Goal: Use online tool/utility: Use online tool/utility

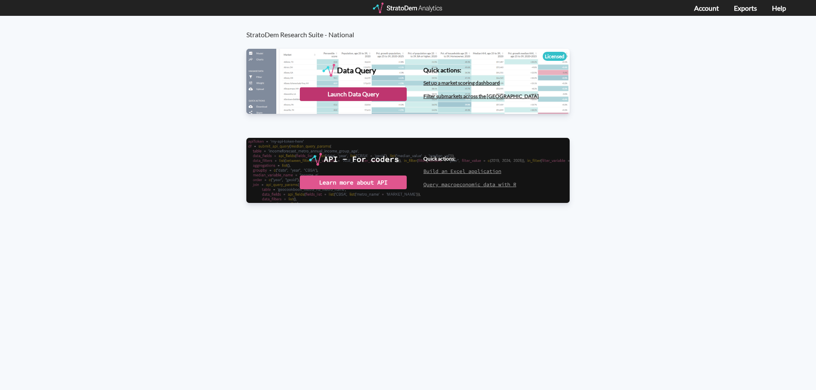
click at [368, 95] on div "Launch Data Query" at bounding box center [353, 94] width 107 height 14
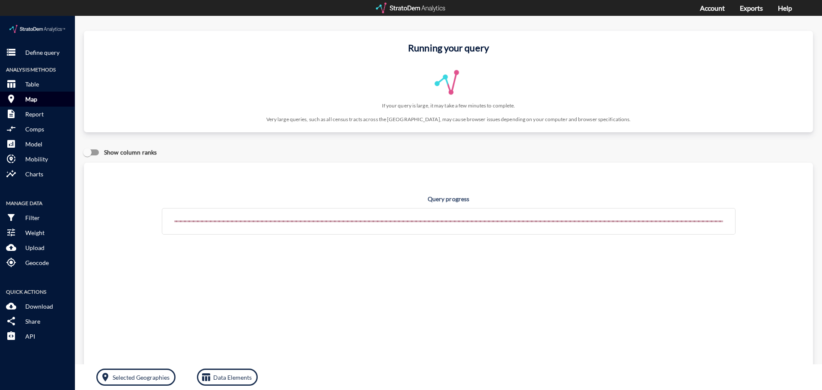
click p "Map"
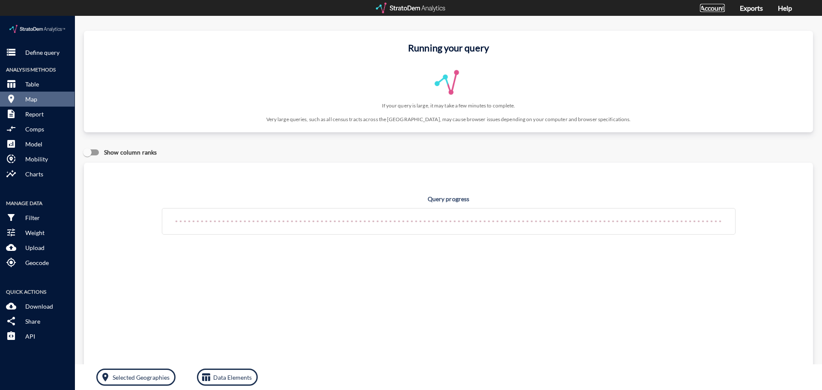
click at [718, 9] on link "Account" at bounding box center [712, 8] width 25 height 8
click p "Map"
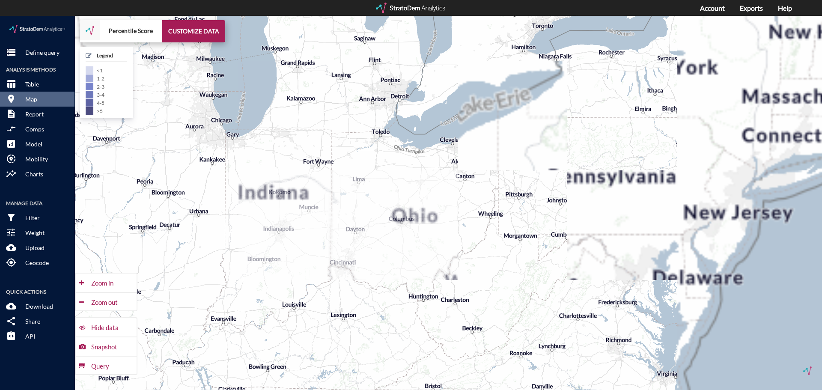
drag, startPoint x: 625, startPoint y: 199, endPoint x: 433, endPoint y: 200, distance: 192.1
click div "+ − Percentile Score CUSTOMIZE DATA Legend < 1 1 - 2 2 - 3 3 - 4 4 - 5 > 5 Draw…"
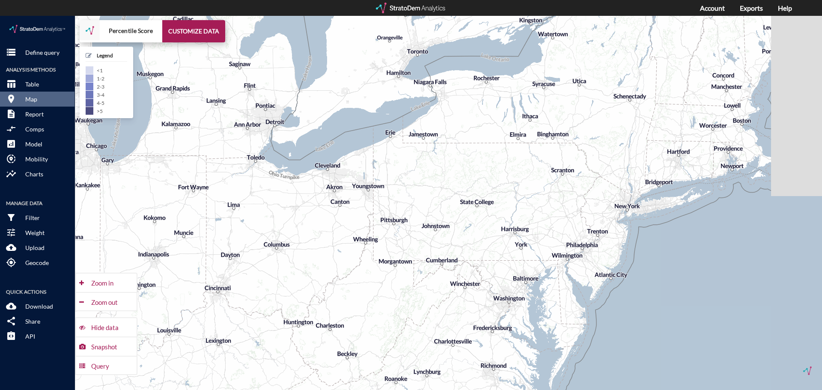
drag, startPoint x: 668, startPoint y: 169, endPoint x: 496, endPoint y: 214, distance: 177.7
click div "+ − Percentile Score CUSTOMIZE DATA Legend < 1 1 - 2 2 - 3 3 - 4 4 - 5 > 5 Draw…"
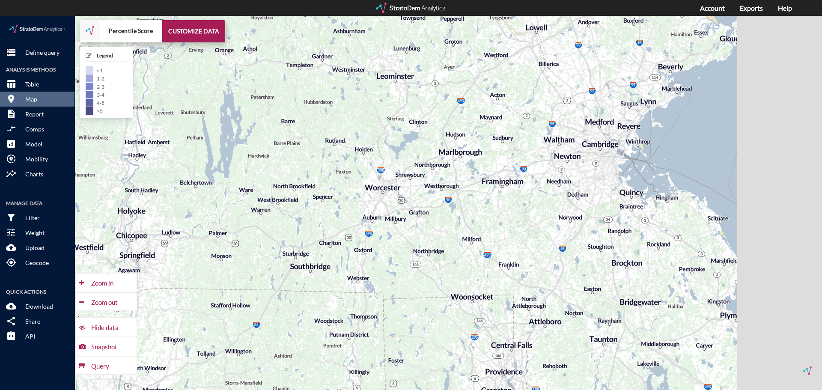
drag, startPoint x: 662, startPoint y: 146, endPoint x: 592, endPoint y: 176, distance: 75.7
click div "+ − Percentile Score CUSTOMIZE DATA Legend < 1 1 - 2 2 - 3 3 - 4 4 - 5 > 5 Draw…"
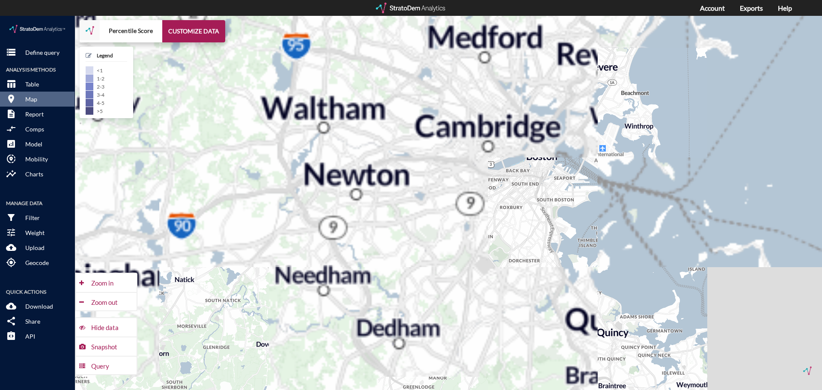
drag, startPoint x: 600, startPoint y: 123, endPoint x: 464, endPoint y: 249, distance: 185.3
click div "+ − Percentile Score CUSTOMIZE DATA Legend < 1 1 - 2 2 - 3 3 - 4 4 - 5 > 5 Draw…"
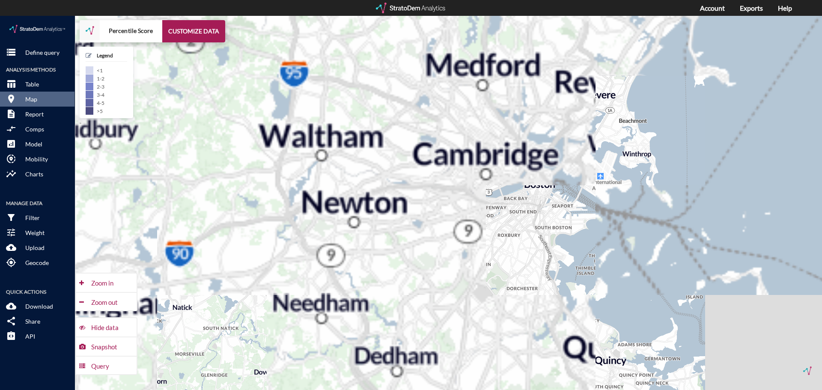
drag, startPoint x: 513, startPoint y: 187, endPoint x: 509, endPoint y: 201, distance: 14.5
click div "+ − Percentile Score CUSTOMIZE DATA Legend < 1 1 - 2 2 - 3 3 - 4 4 - 5 > 5 Draw…"
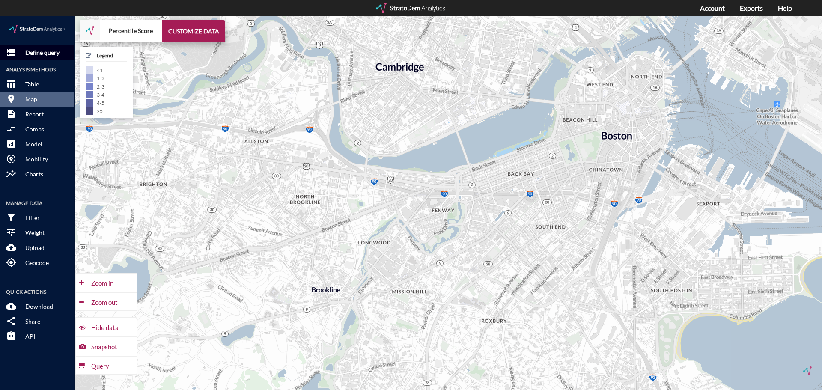
click p "Define query"
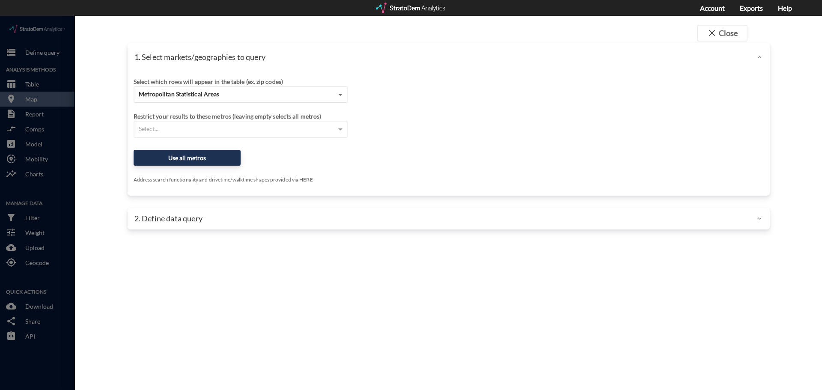
click span
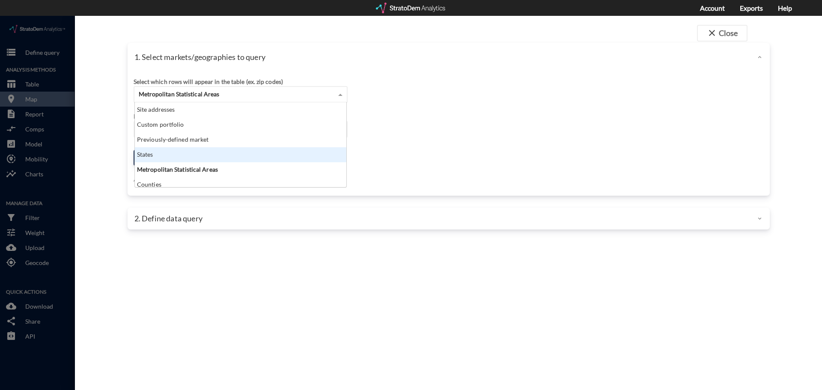
scroll to position [34, 0]
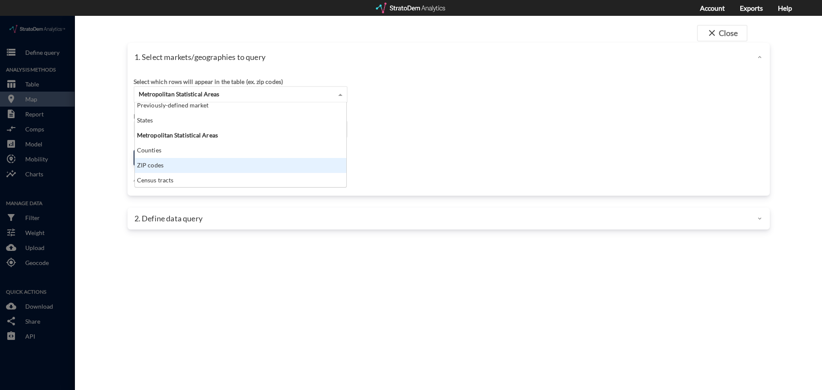
click div "ZIP codes"
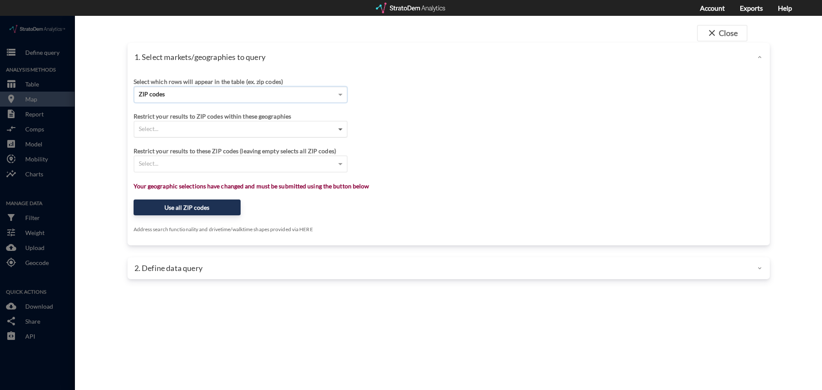
click span
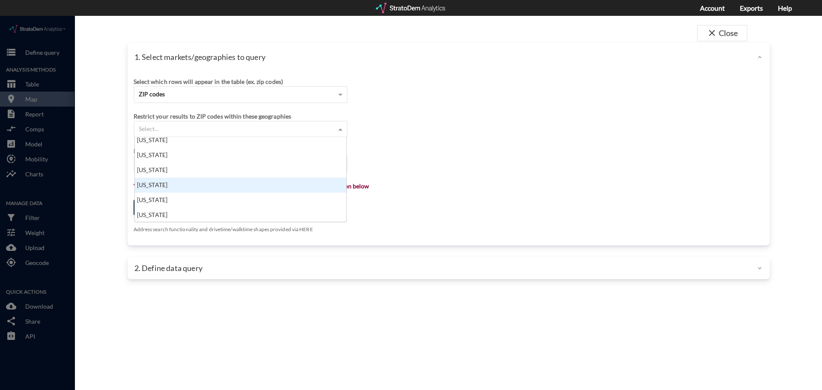
scroll to position [300, 0]
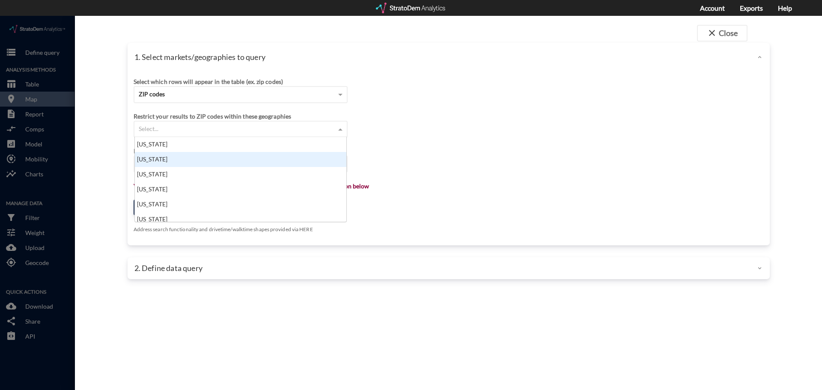
click div "Massachusetts"
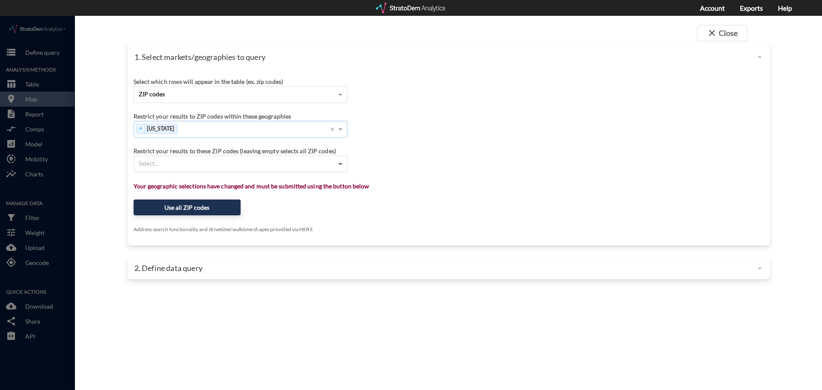
click span
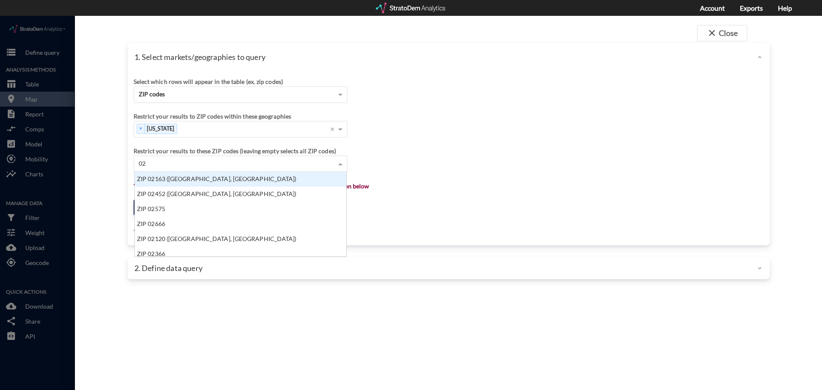
scroll to position [7, 6]
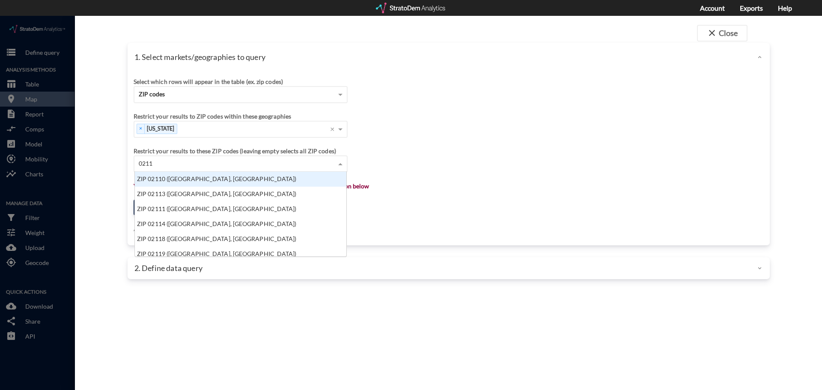
type input "02116"
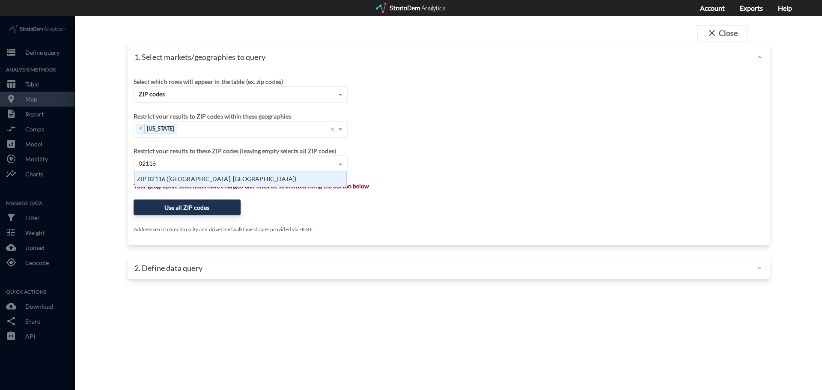
drag, startPoint x: 161, startPoint y: 164, endPoint x: 179, endPoint y: 183, distance: 26.0
click div "ZIP 02116 (Boston, MA)"
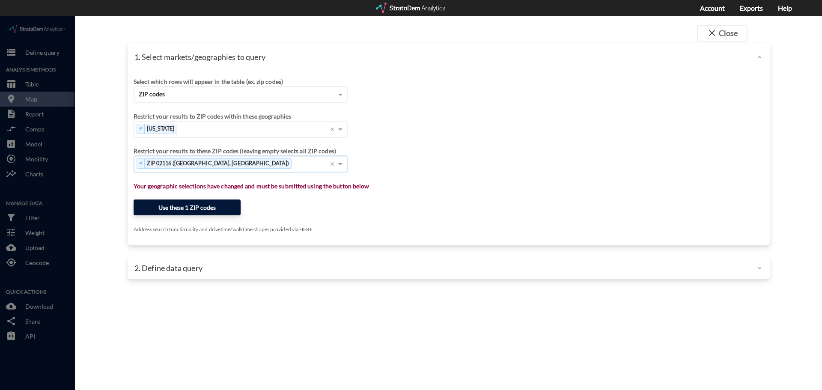
click button "Use these 1 ZIP codes"
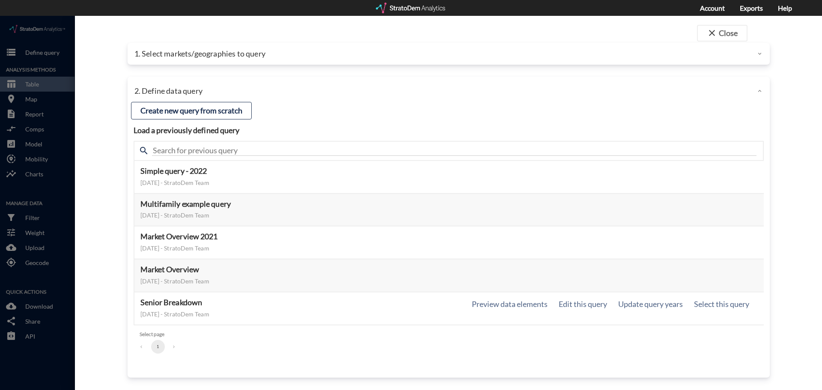
click div "Senior Breakdown May 03, 2019 - StratoDem Team Preview data elements Edit this …"
click h5 "Senior Breakdown"
click button "Select this query"
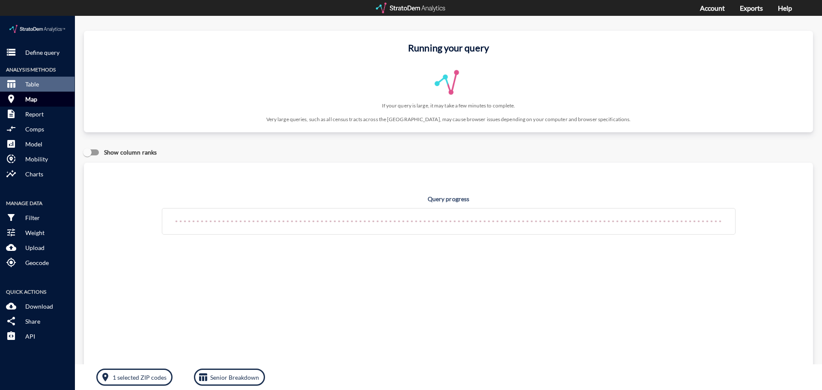
click p "Map"
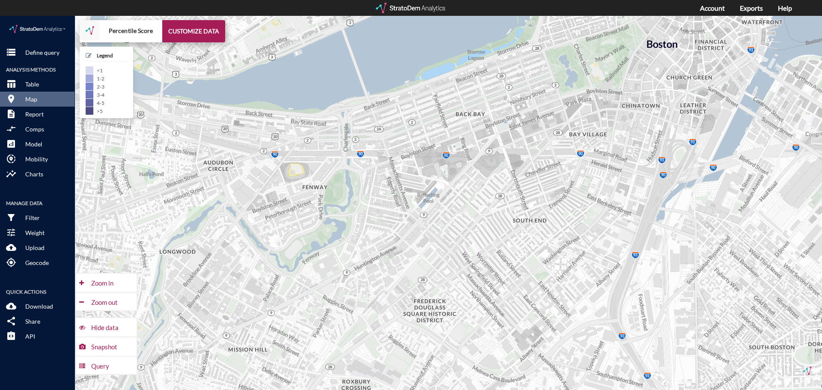
click div "+ − Percentile Score CUSTOMIZE DATA Legend < 1 1 - 2 2 - 3 3 - 4 4 - 5 > 5 Draw…"
click button "CUSTOMIZE DATA"
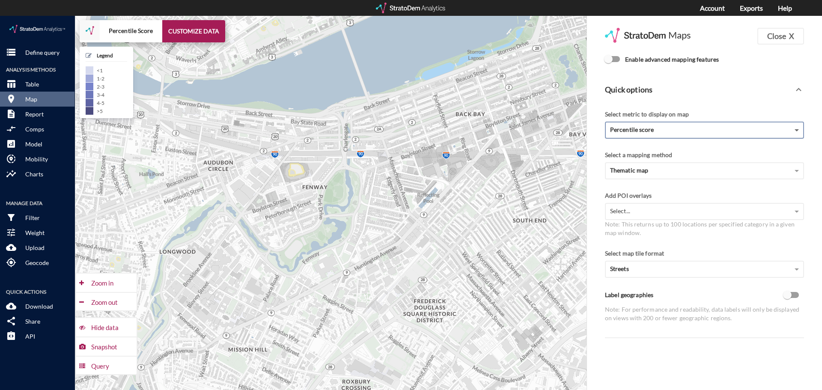
click div "Percentile score"
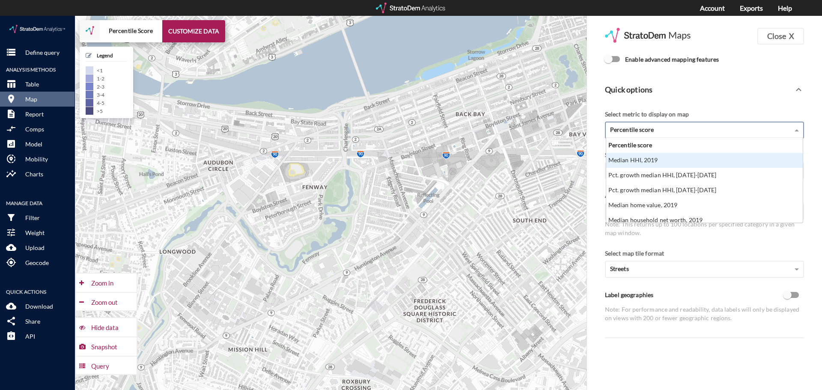
scroll to position [43, 0]
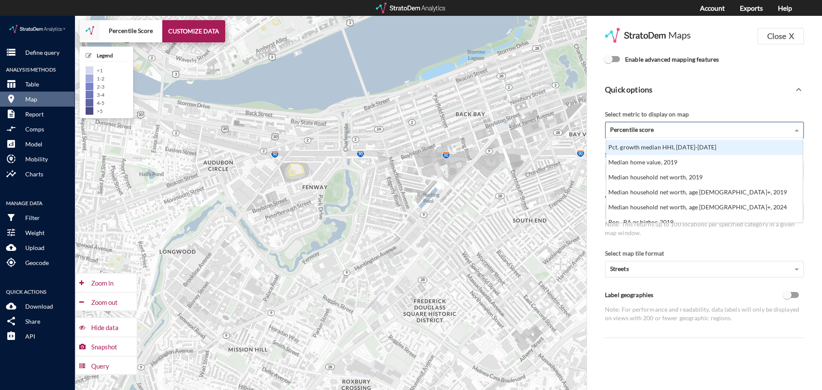
click div "Percentile score"
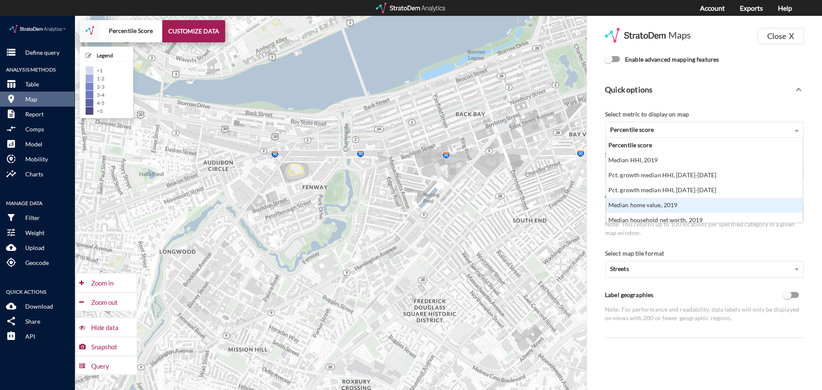
click div "Select map tile format Streets"
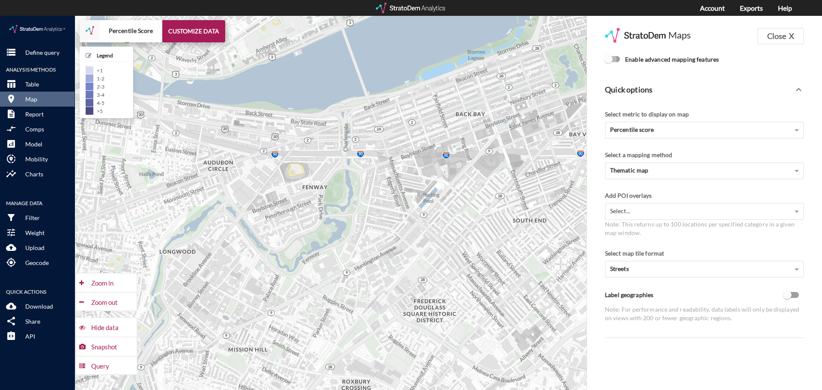
click input "Enable advanced mapping features"
checkbox input "true"
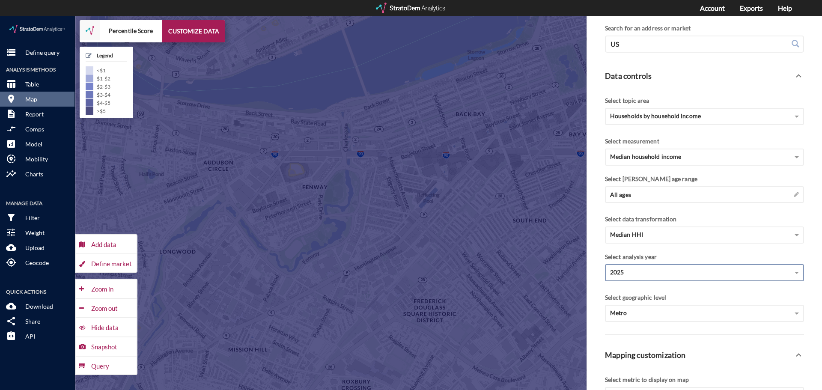
scroll to position [86, 0]
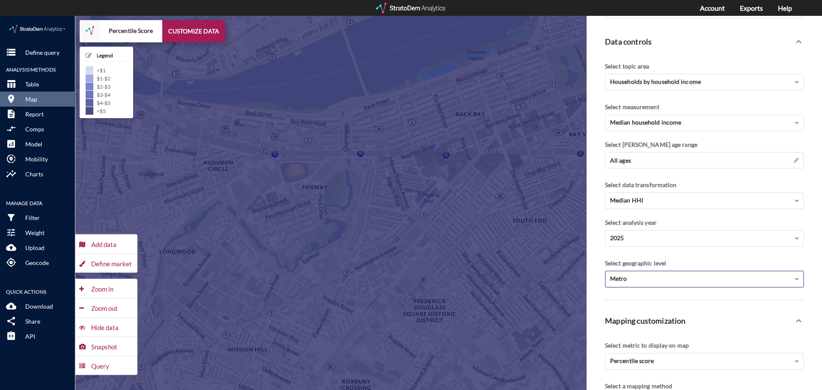
click div "Metro"
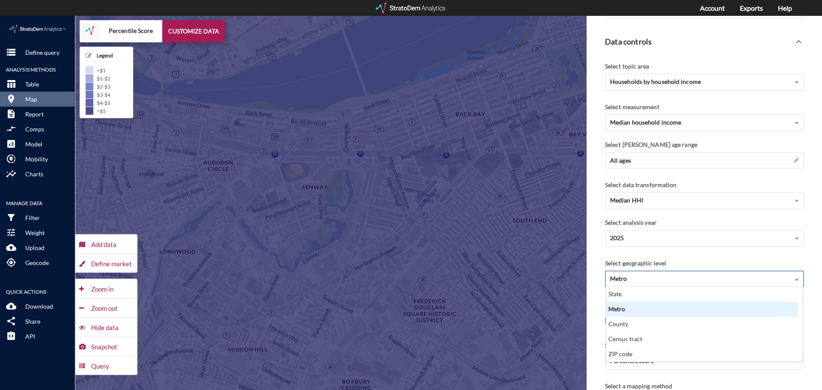
scroll to position [68, 186]
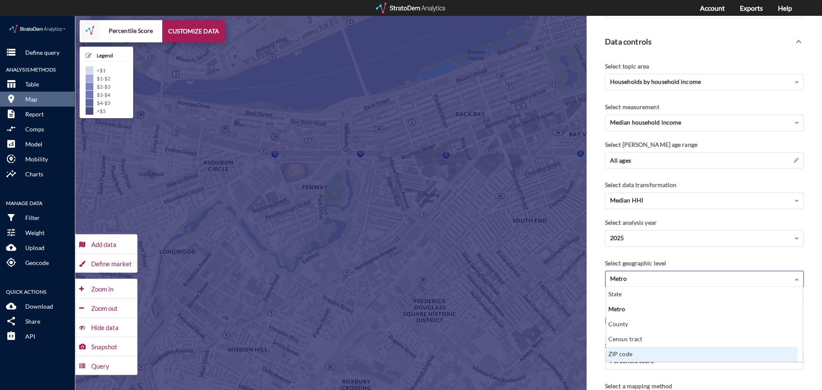
click div "ZIP code"
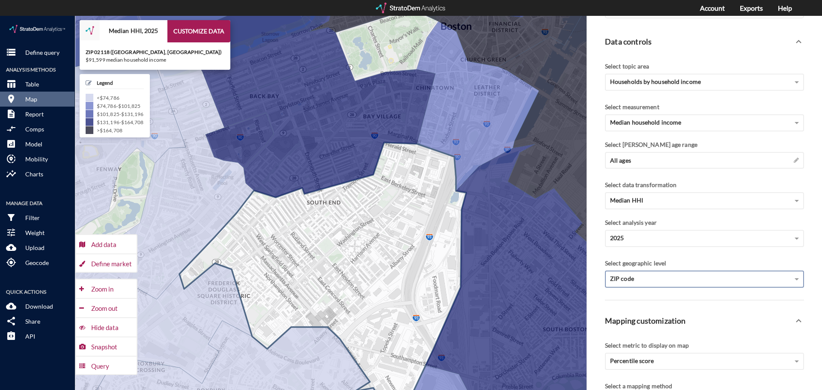
drag, startPoint x: 496, startPoint y: 237, endPoint x: 330, endPoint y: 220, distance: 166.5
click icon
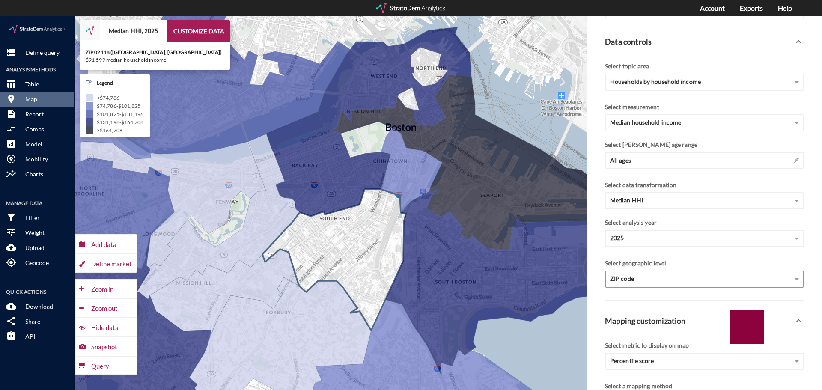
click icon
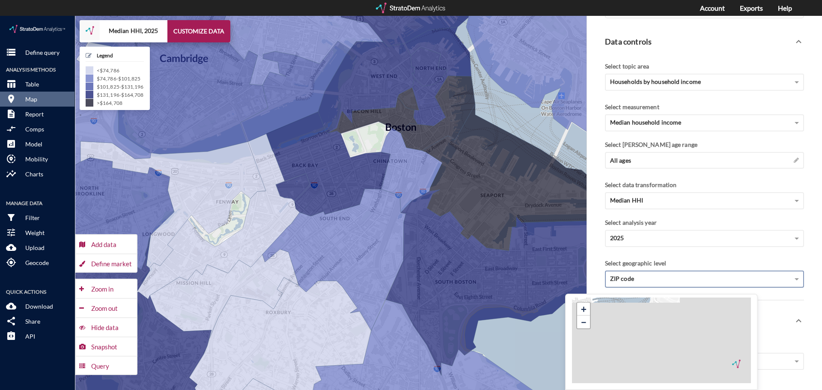
click div "ZIP code"
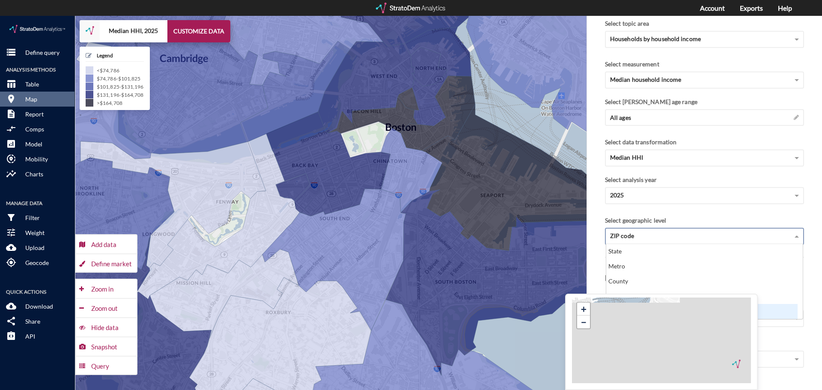
scroll to position [214, 0]
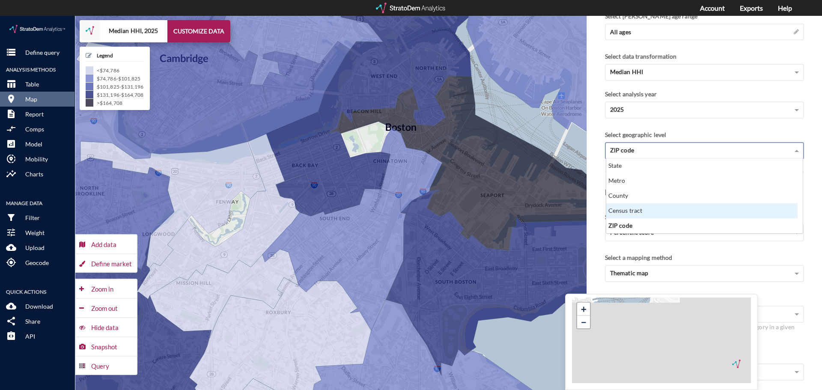
click div "Census tract"
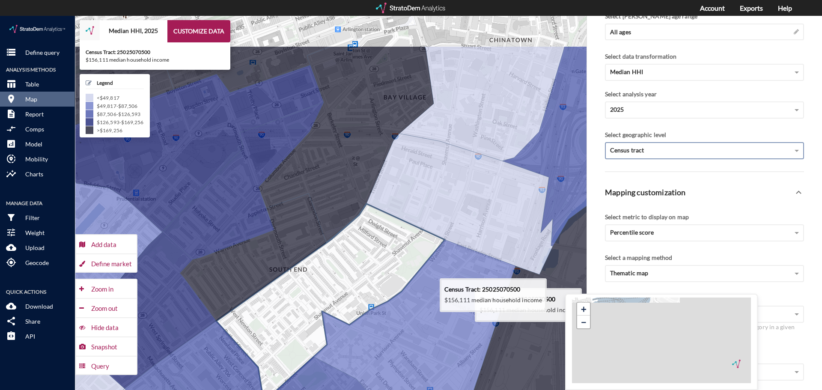
drag, startPoint x: 408, startPoint y: 176, endPoint x: 327, endPoint y: 246, distance: 106.2
click icon
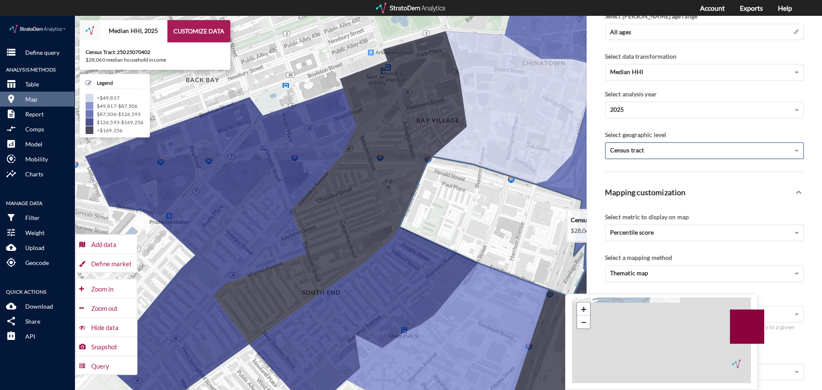
drag, startPoint x: 498, startPoint y: 164, endPoint x: 424, endPoint y: 183, distance: 76.7
click icon
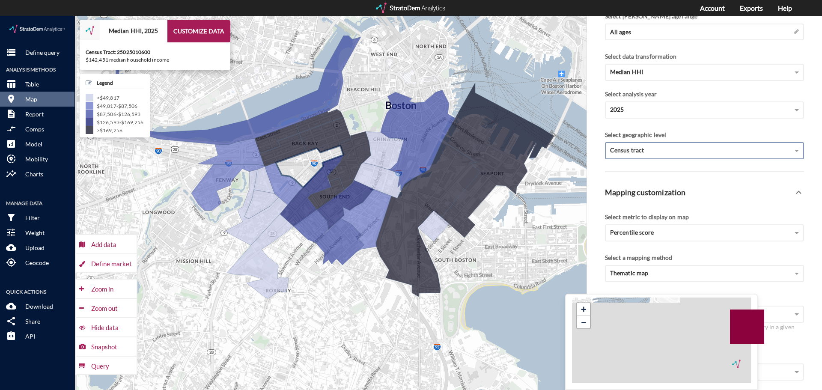
drag, startPoint x: 264, startPoint y: 97, endPoint x: 317, endPoint y: 154, distance: 78.4
click icon
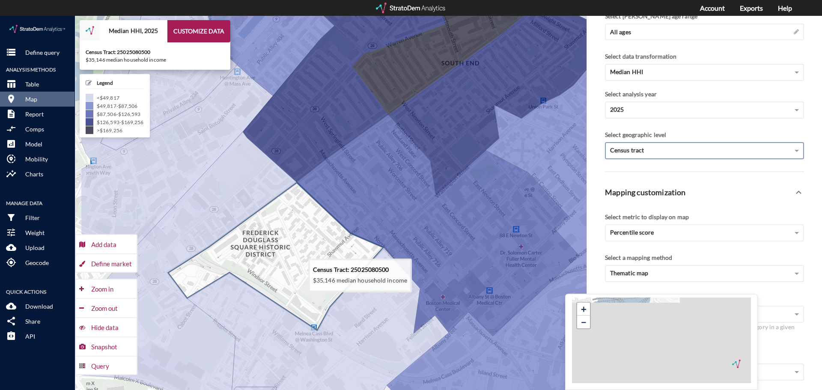
drag, startPoint x: 211, startPoint y: 249, endPoint x: 293, endPoint y: 215, distance: 88.4
click icon
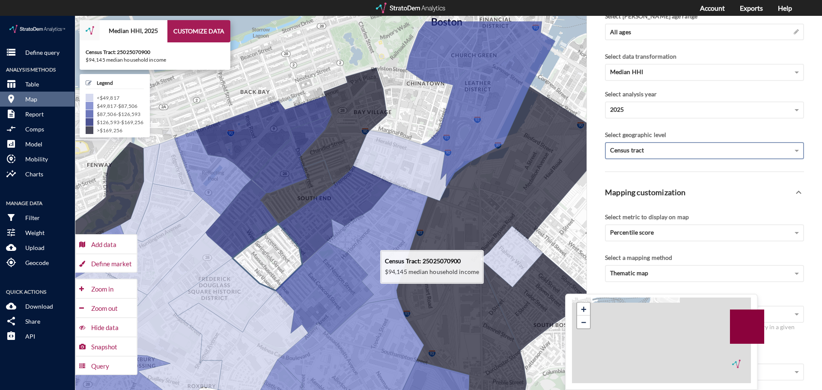
drag, startPoint x: 310, startPoint y: 199, endPoint x: 252, endPoint y: 245, distance: 73.4
click icon
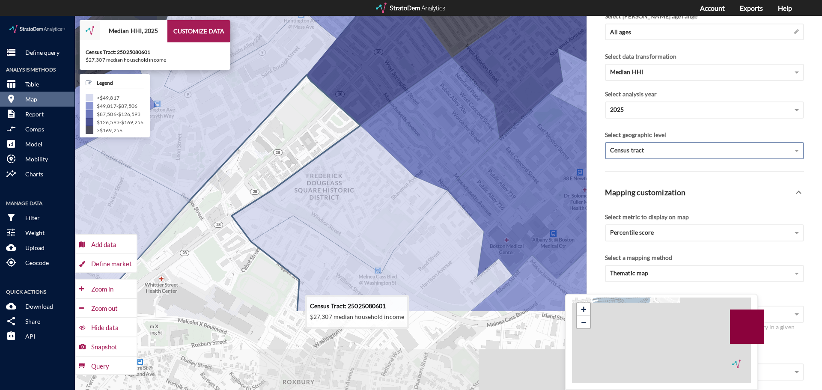
drag, startPoint x: 225, startPoint y: 269, endPoint x: 288, endPoint y: 155, distance: 130.6
click icon
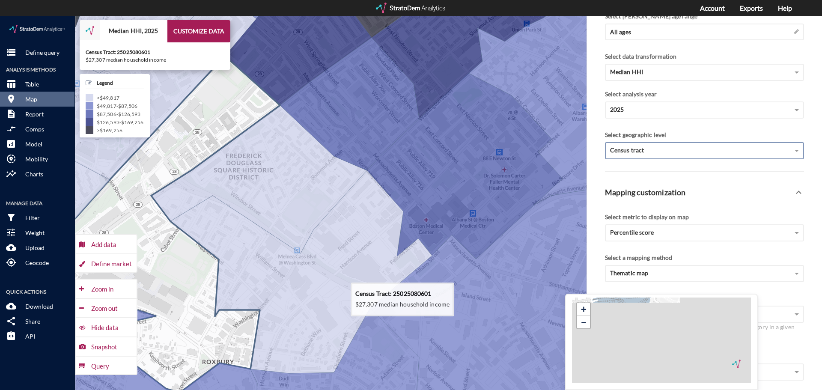
click icon
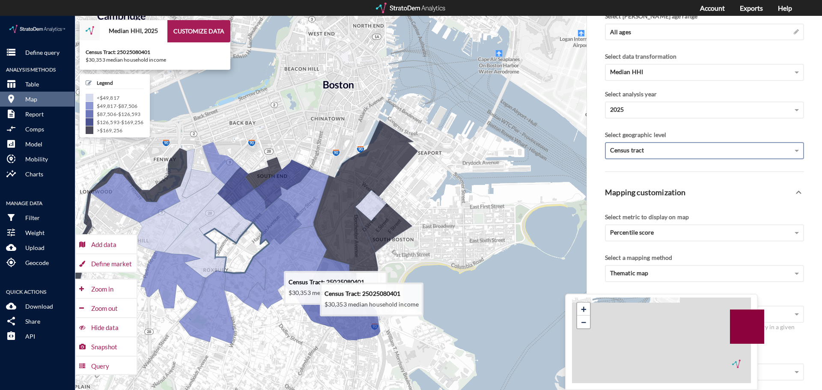
drag, startPoint x: 250, startPoint y: 246, endPoint x: 230, endPoint y: 231, distance: 24.7
click icon
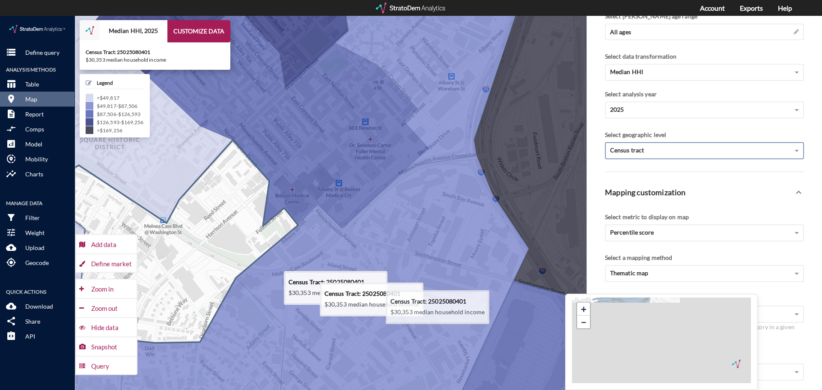
drag, startPoint x: 264, startPoint y: 247, endPoint x: 220, endPoint y: 243, distance: 45.1
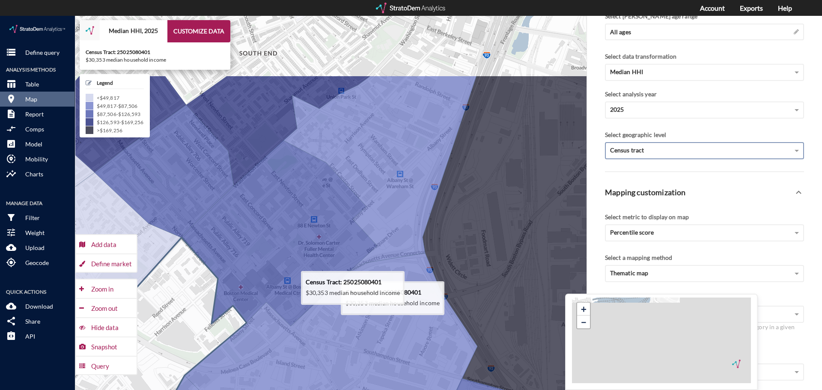
drag, startPoint x: 222, startPoint y: 226, endPoint x: 169, endPoint y: 327, distance: 113.9
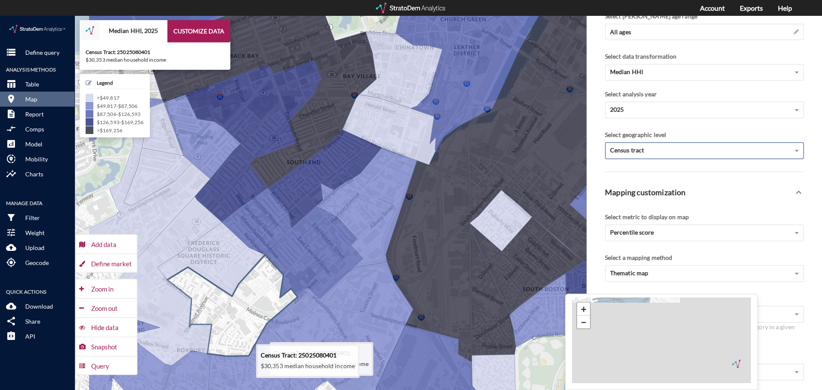
drag, startPoint x: 189, startPoint y: 287, endPoint x: 264, endPoint y: 280, distance: 75.6
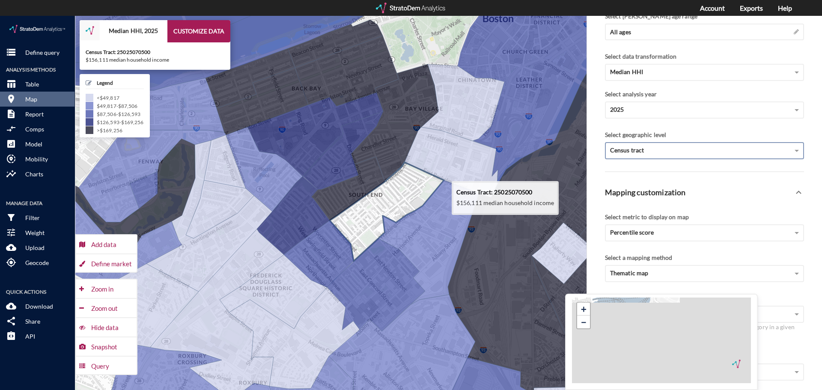
drag, startPoint x: 352, startPoint y: 137, endPoint x: 418, endPoint y: 171, distance: 74.5
click icon
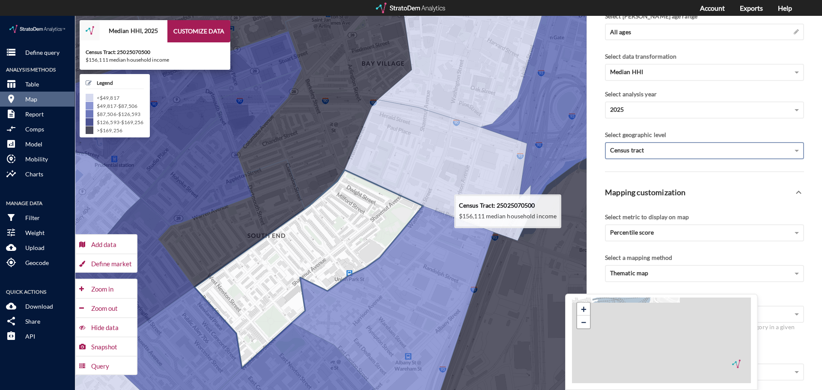
drag, startPoint x: 377, startPoint y: 167, endPoint x: 332, endPoint y: 190, distance: 50.9
click icon
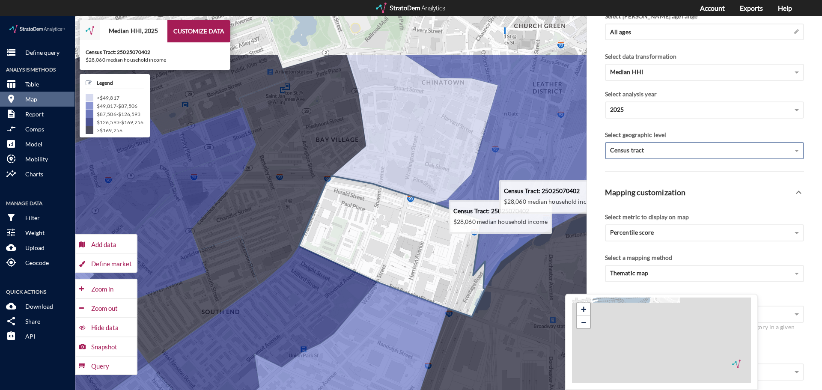
drag, startPoint x: 423, startPoint y: 132, endPoint x: 376, endPoint y: 211, distance: 92.1
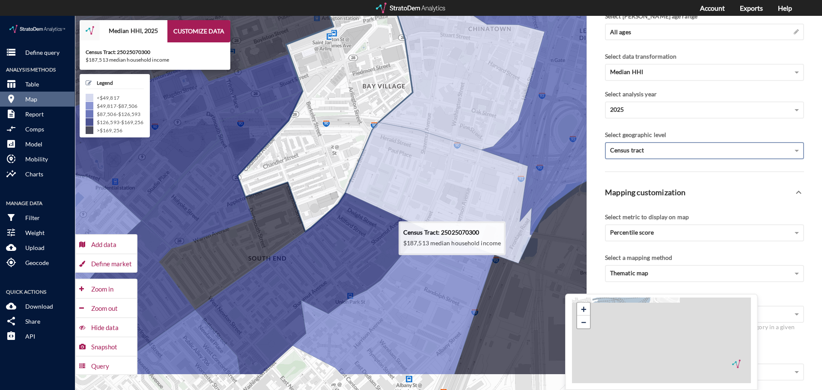
drag, startPoint x: 287, startPoint y: 220, endPoint x: 335, endPoint y: 167, distance: 72.1
click icon
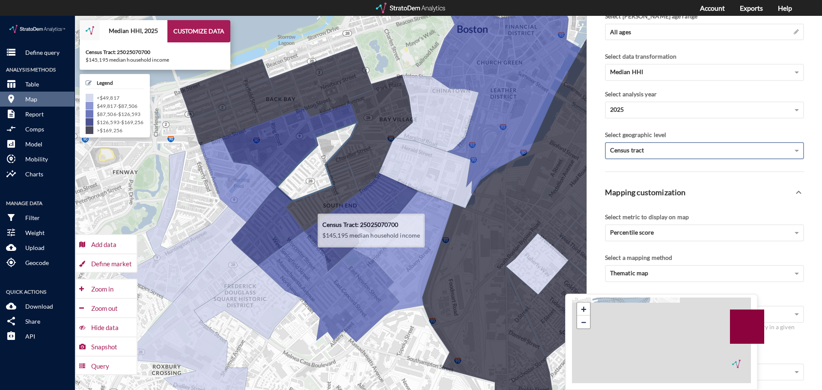
drag, startPoint x: 232, startPoint y: 173, endPoint x: 329, endPoint y: 166, distance: 96.9
click icon
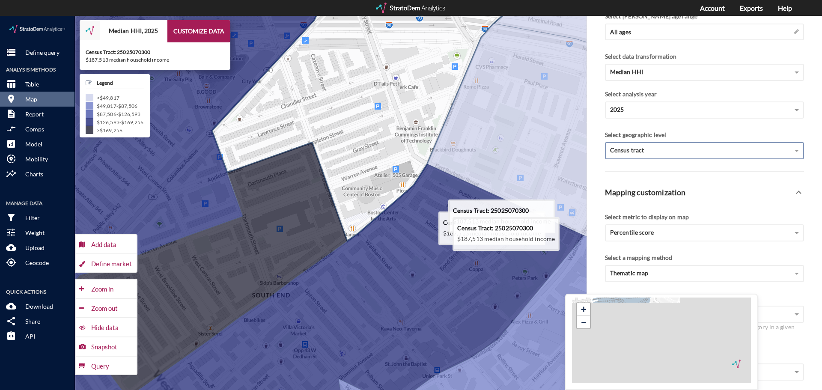
drag, startPoint x: 365, startPoint y: 184, endPoint x: 381, endPoint y: 178, distance: 17.5
click icon
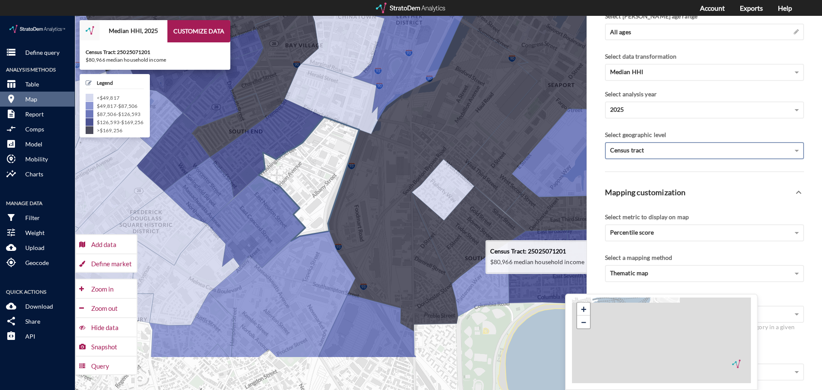
drag, startPoint x: 412, startPoint y: 206, endPoint x: 307, endPoint y: 133, distance: 128.8
click icon
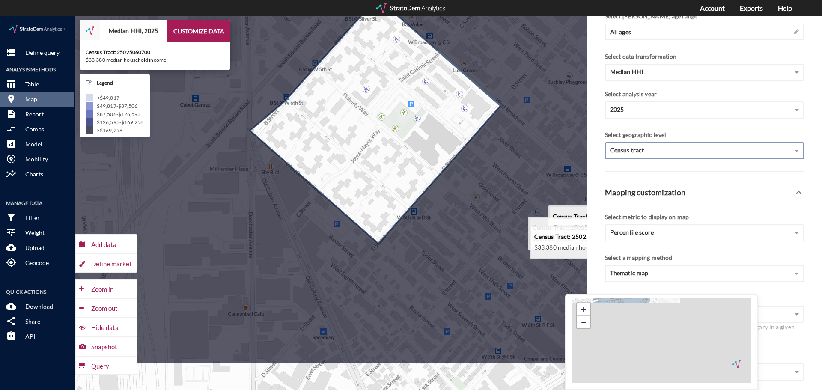
drag, startPoint x: 451, startPoint y: 187, endPoint x: 397, endPoint y: 120, distance: 87.0
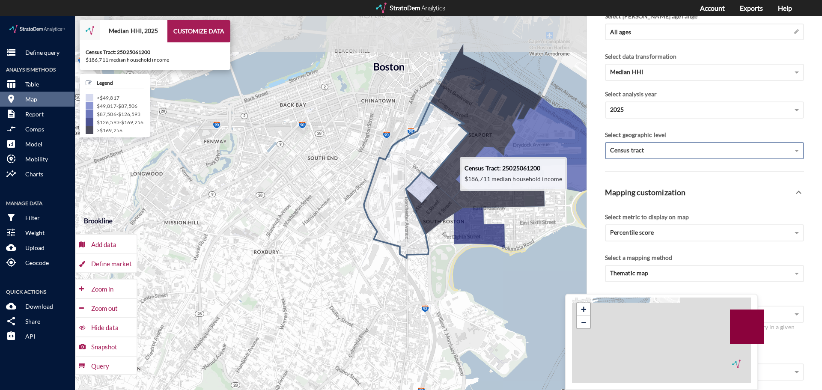
drag, startPoint x: 366, startPoint y: 114, endPoint x: 391, endPoint y: 160, distance: 51.5
click icon
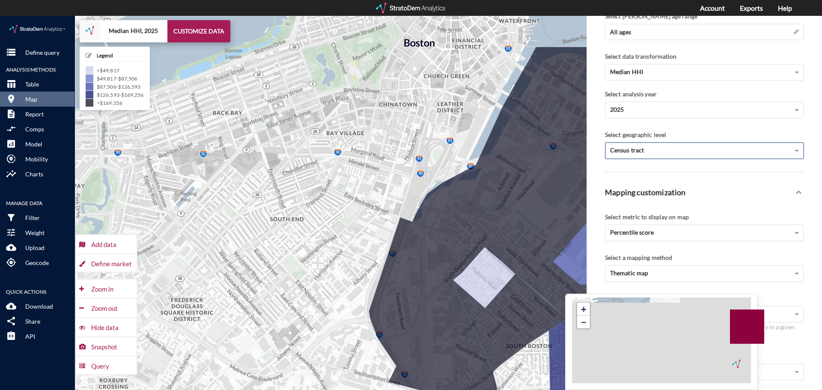
drag, startPoint x: 353, startPoint y: 117, endPoint x: 376, endPoint y: 188, distance: 75.0
click div "+ − Median HHI, 2025 CUSTOMIZE DATA Legend < $49,817 $49,817 - $87,506 $87,506 …"
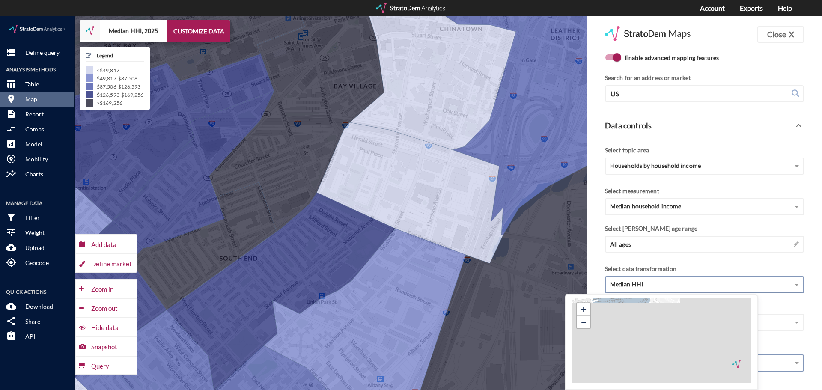
scroll to position [0, 0]
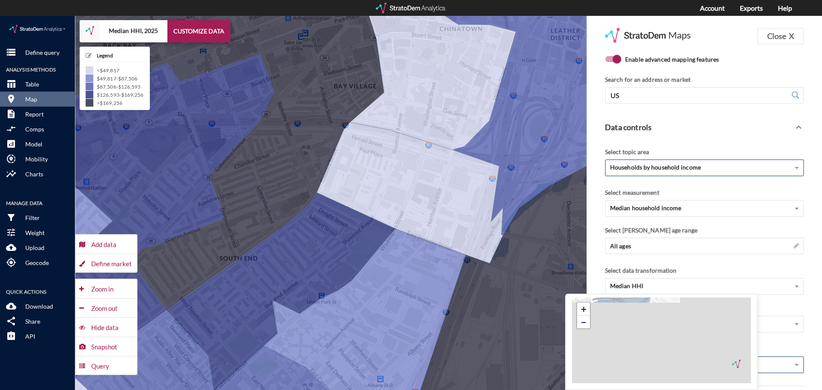
click span "Households by household income"
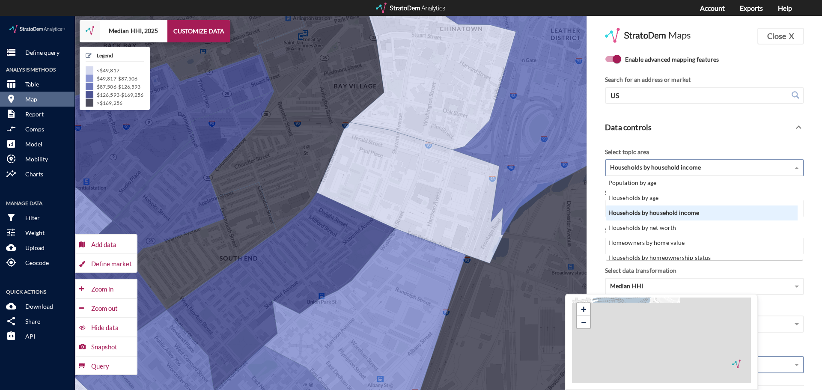
scroll to position [78, 186]
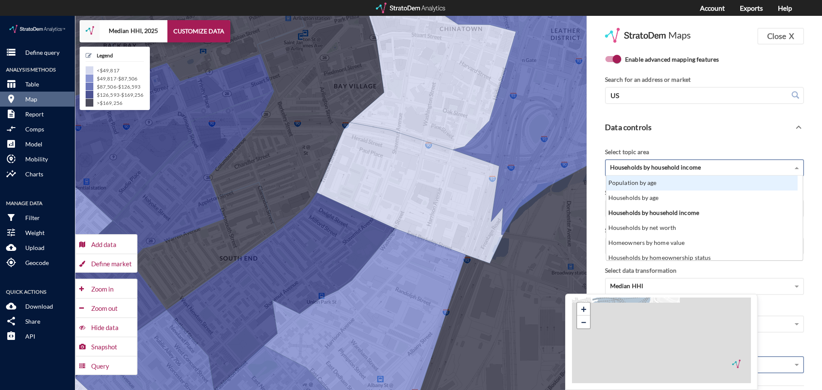
click div "Population by age"
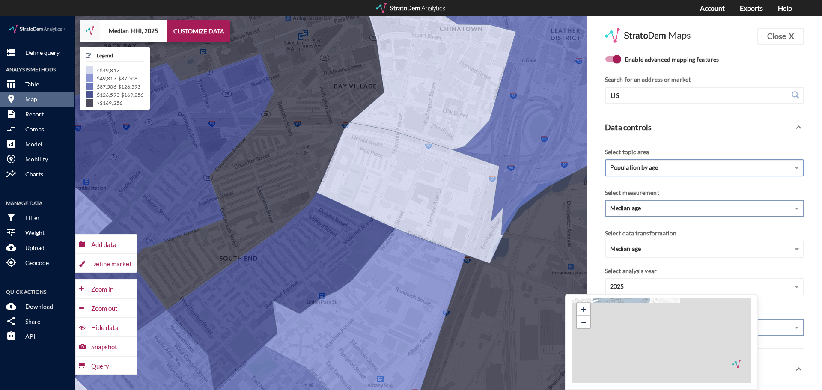
click div "Median age"
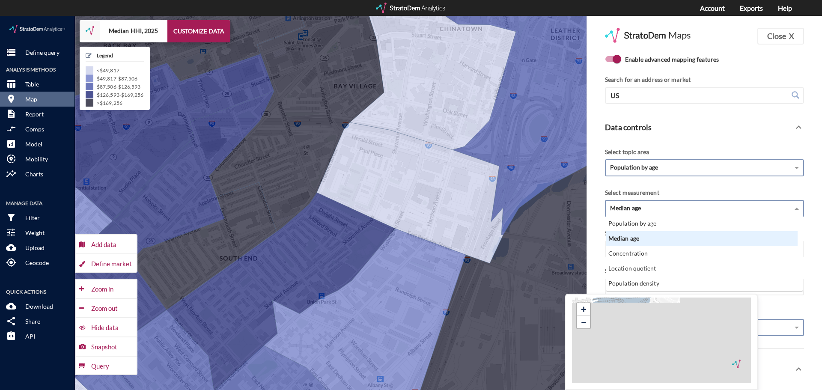
scroll to position [68, 186]
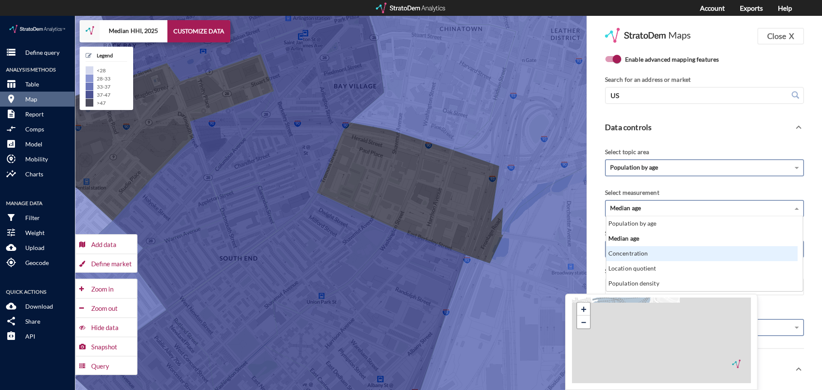
click div "Concentration"
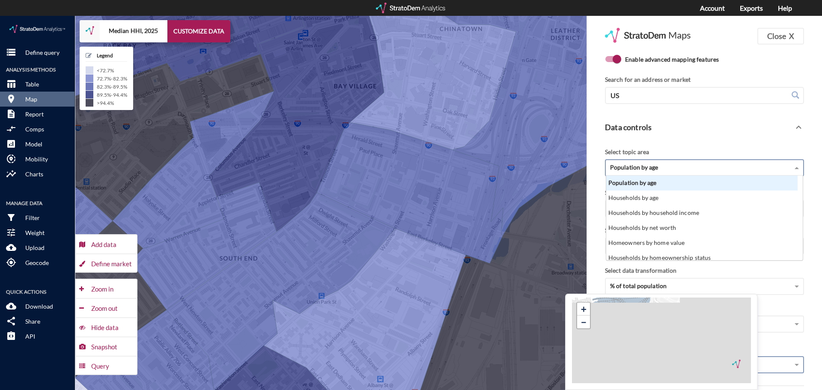
click div "Population by age"
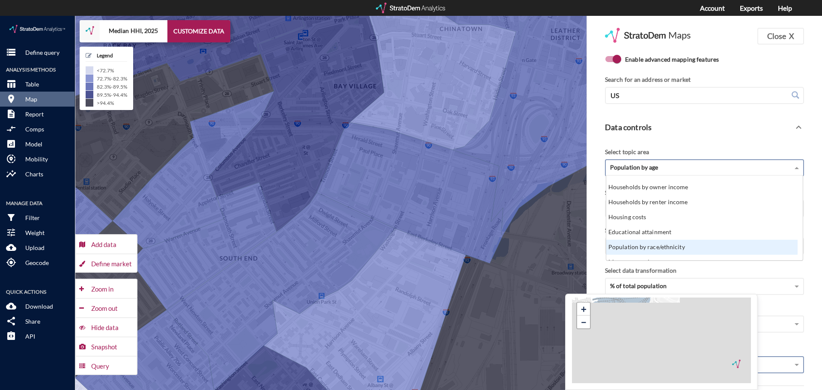
click div "Population by race/ethnicity"
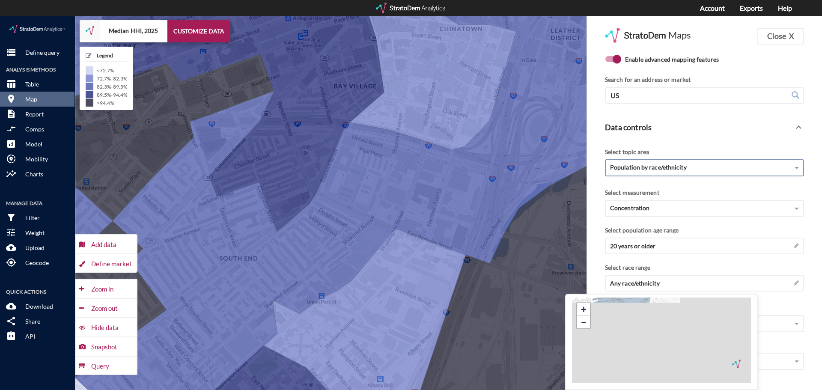
click div "Select race range"
drag, startPoint x: 694, startPoint y: 244, endPoint x: 688, endPoint y: 214, distance: 31.4
click div "Select topic area Population by race/ethnicity Select measurement Concentration…"
click div "Any race/ethnicity →"
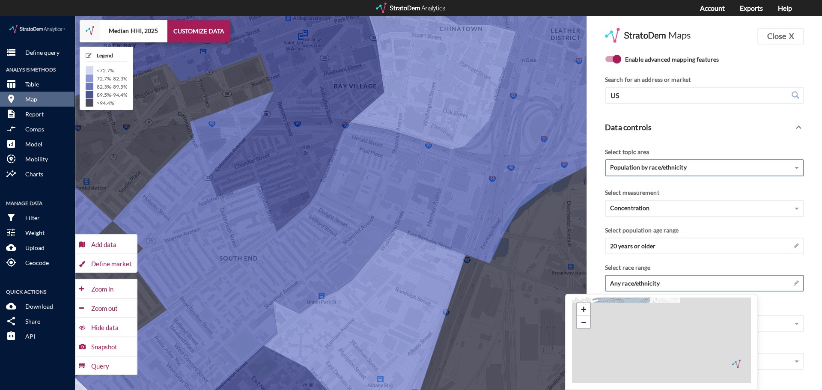
click div "Any race/ethnicity →"
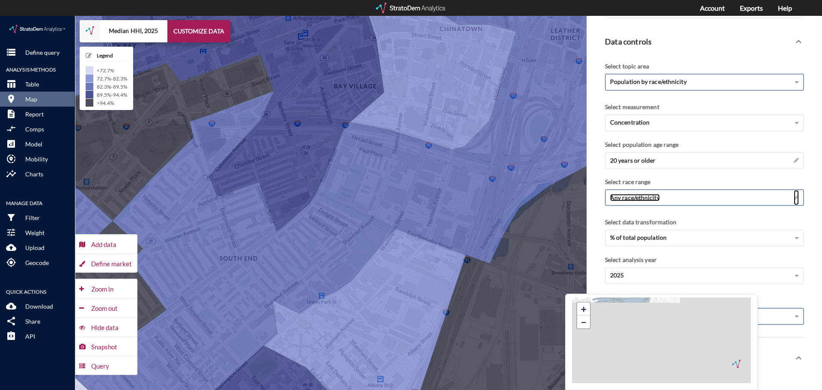
click span
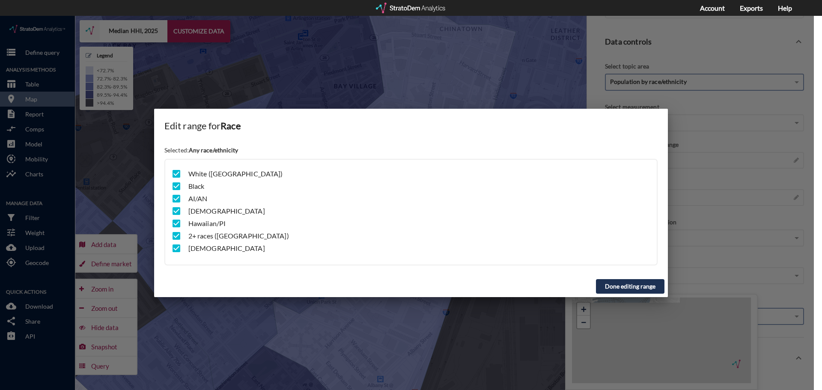
click input "checkbox"
checkbox input "false"
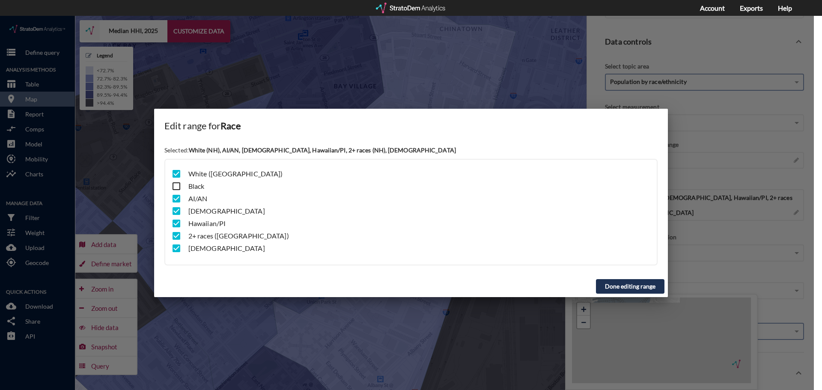
click input "checkbox"
checkbox input "false"
click input "checkbox"
checkbox input "false"
click input "checkbox"
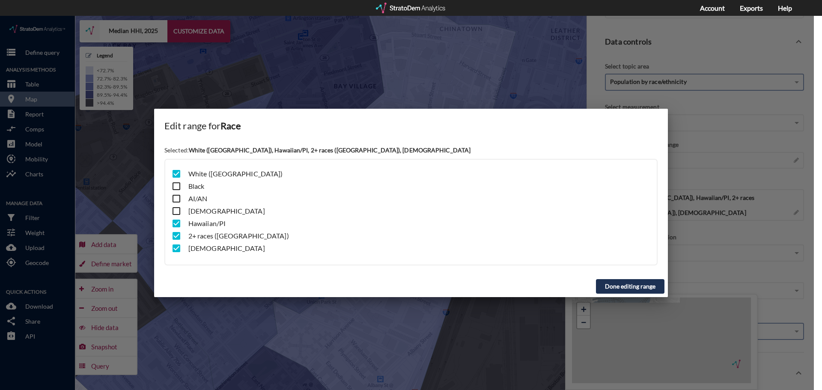
checkbox input "false"
click input "checkbox"
checkbox input "false"
click input "checkbox"
checkbox input "false"
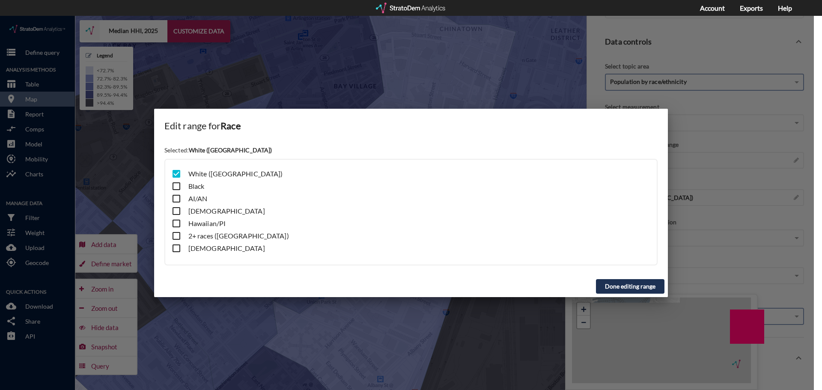
click button "Done editing range"
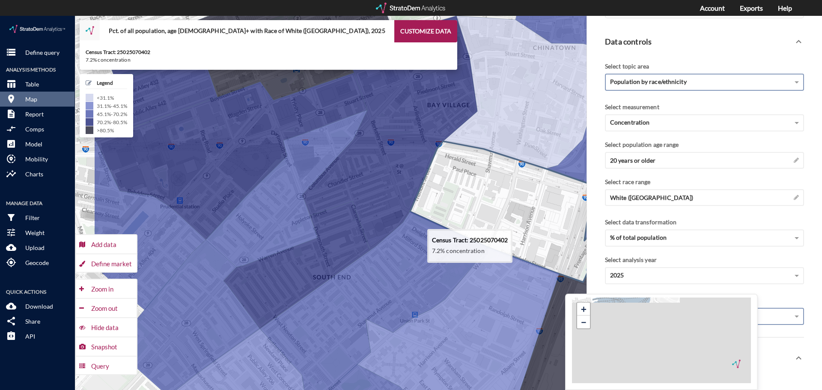
drag, startPoint x: 365, startPoint y: 181, endPoint x: 459, endPoint y: 200, distance: 96.4
click icon
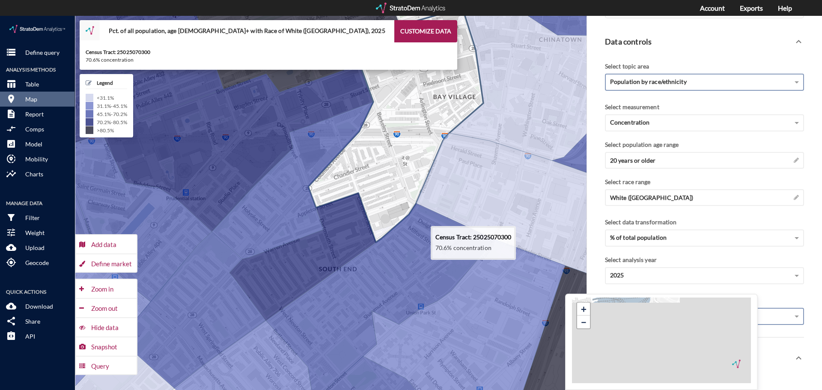
drag, startPoint x: 351, startPoint y: 180, endPoint x: 370, endPoint y: 165, distance: 23.7
click icon
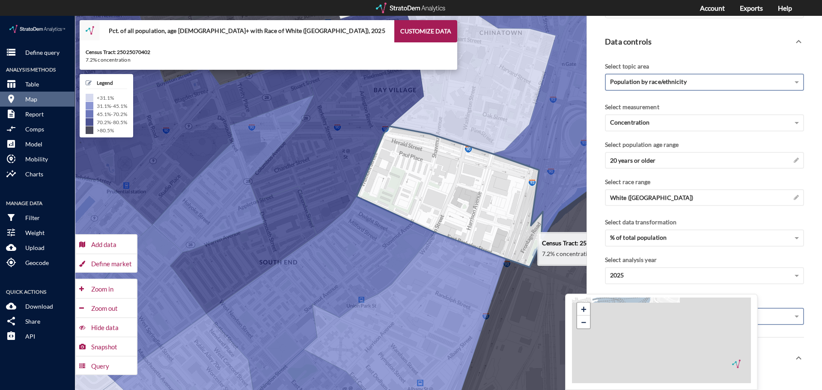
drag, startPoint x: 483, startPoint y: 166, endPoint x: 410, endPoint y: 165, distance: 72.8
click icon
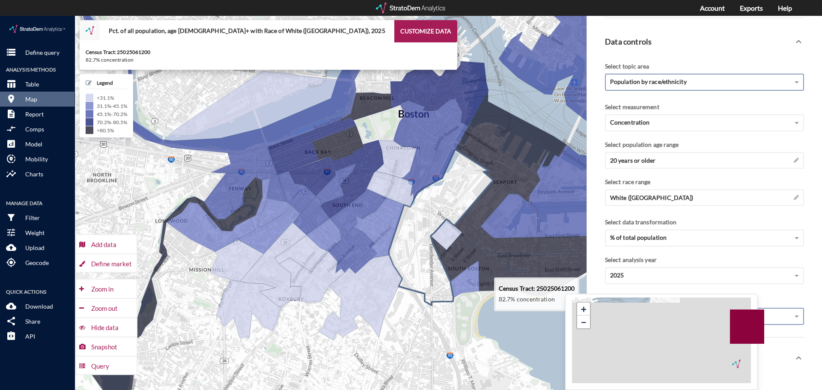
click icon
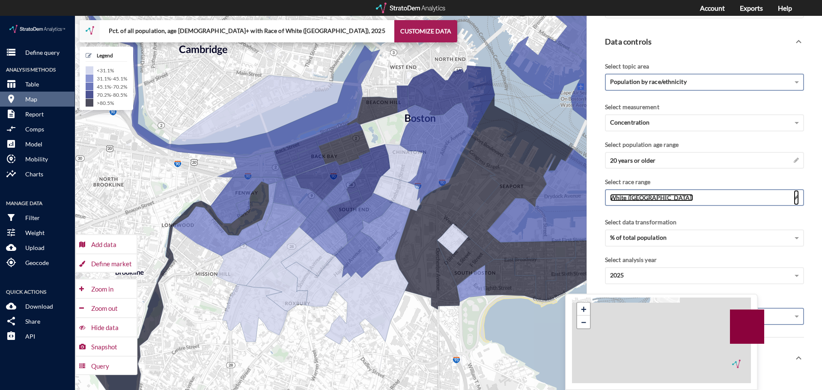
click span
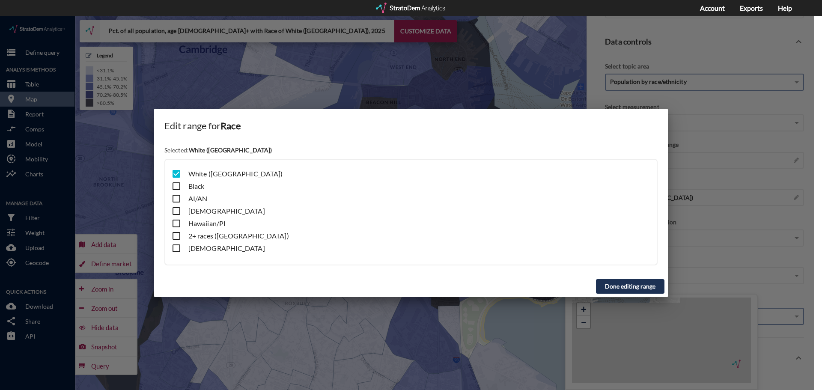
click input "checkbox"
checkbox input "true"
click input "checkbox"
checkbox input "false"
click button "Done editing range"
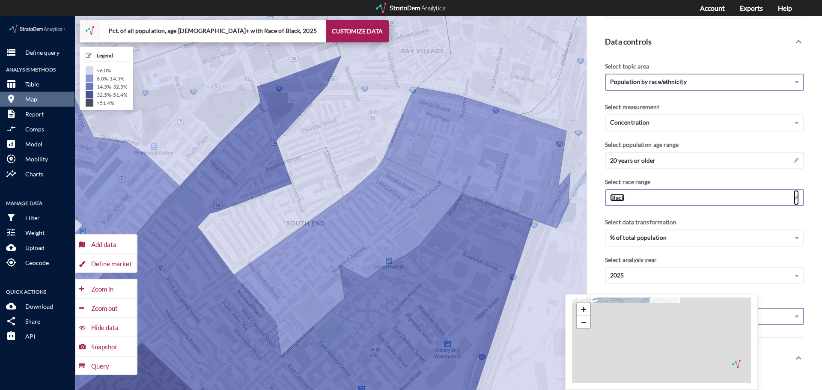
click span
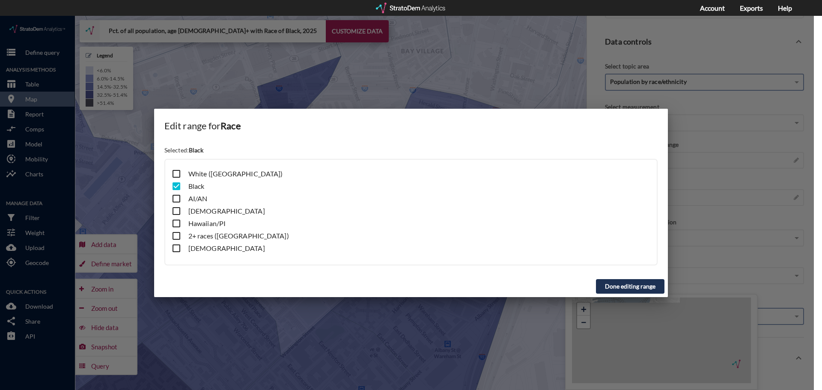
click input "checkbox"
checkbox input "true"
click input "checkbox"
checkbox input "false"
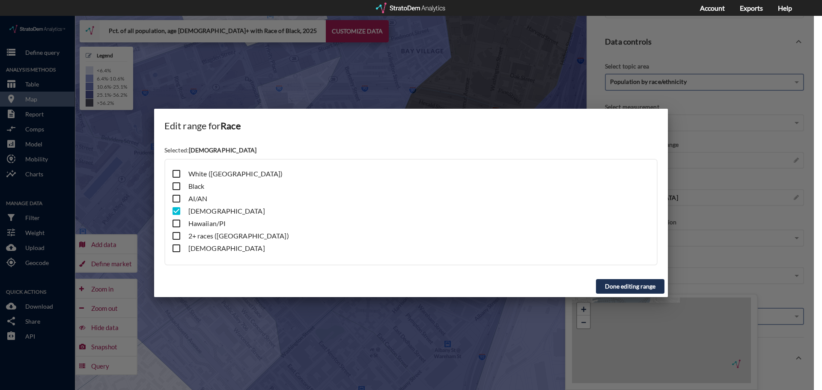
click button "Done editing range"
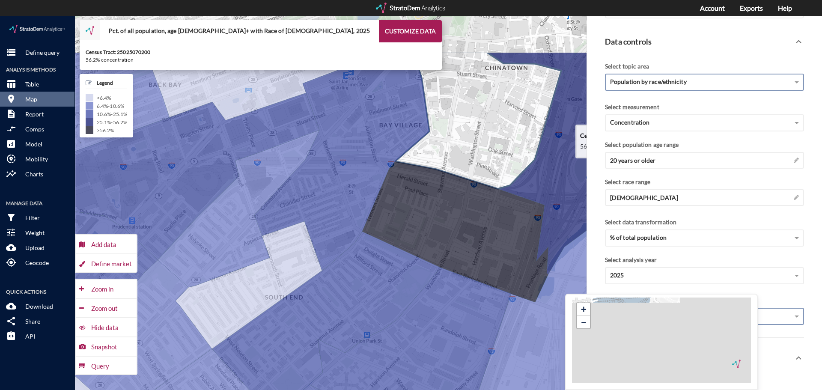
drag, startPoint x: 516, startPoint y: 51, endPoint x: 492, endPoint y: 125, distance: 78.1
click icon
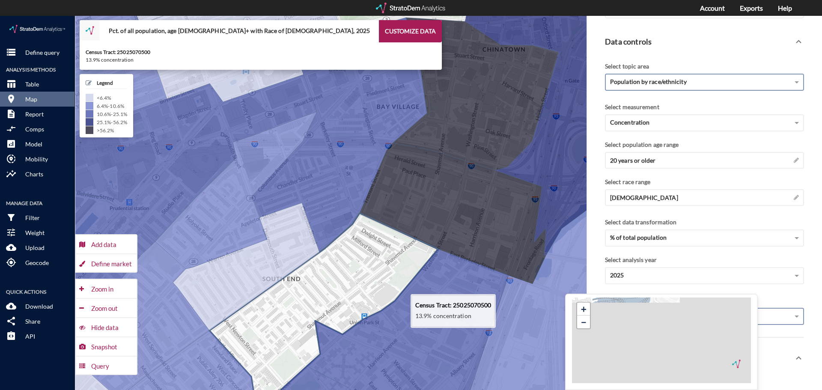
drag, startPoint x: 368, startPoint y: 249, endPoint x: 368, endPoint y: 235, distance: 13.7
click icon
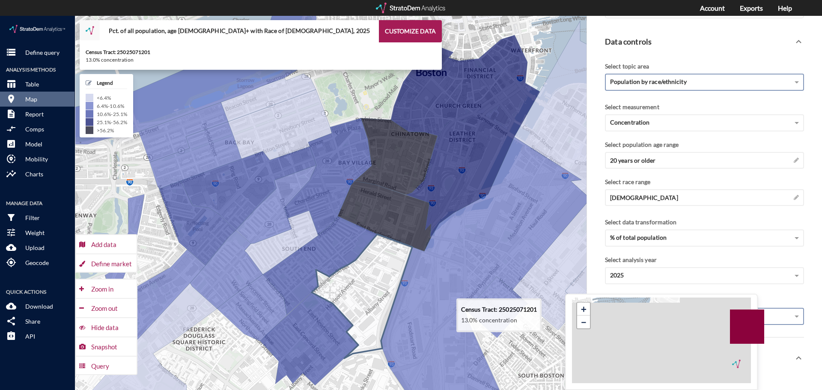
drag, startPoint x: 383, startPoint y: 261, endPoint x: 371, endPoint y: 233, distance: 30.8
click icon
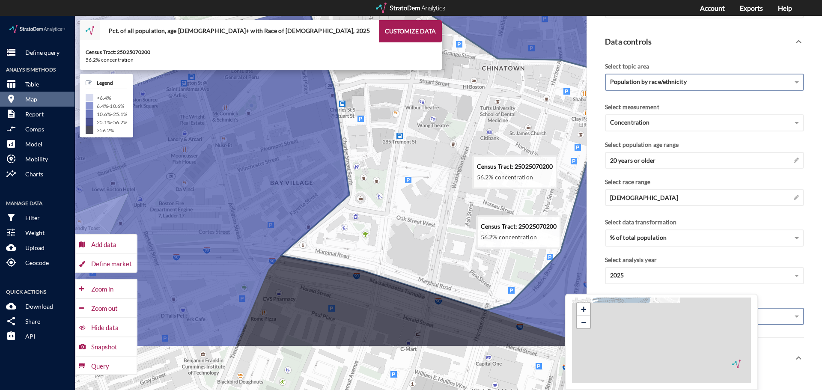
drag, startPoint x: 386, startPoint y: 165, endPoint x: 430, endPoint y: 82, distance: 94.2
click icon
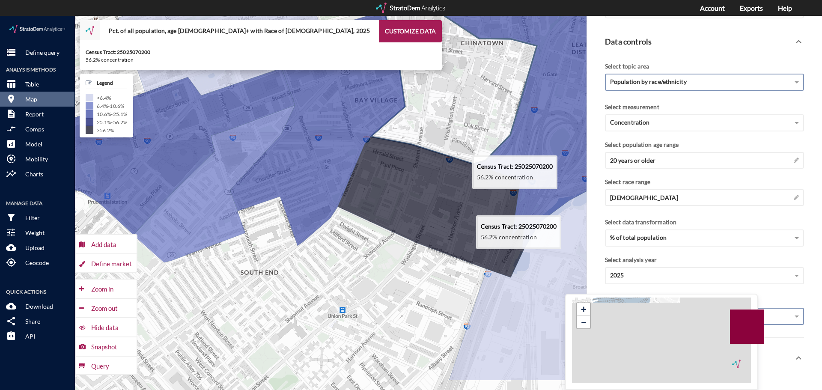
drag, startPoint x: 415, startPoint y: 135, endPoint x: 433, endPoint y: 100, distance: 39.8
click icon
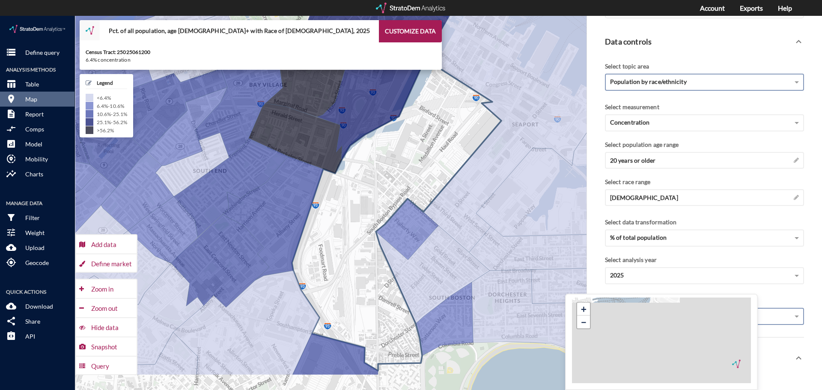
drag, startPoint x: 449, startPoint y: 215, endPoint x: 346, endPoint y: 184, distance: 107.3
click icon
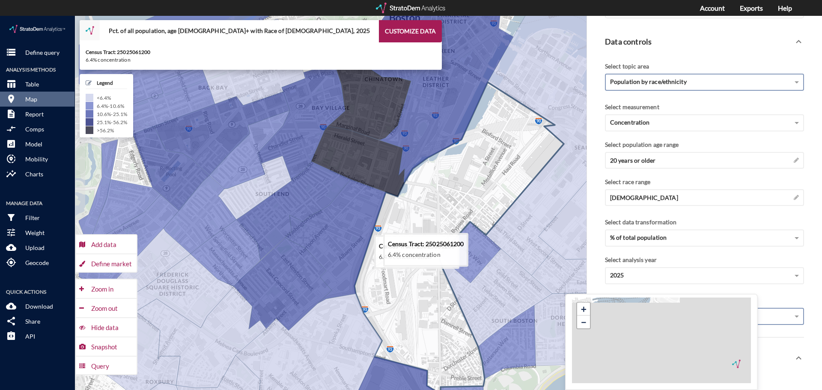
drag, startPoint x: 300, startPoint y: 191, endPoint x: 384, endPoint y: 219, distance: 89.3
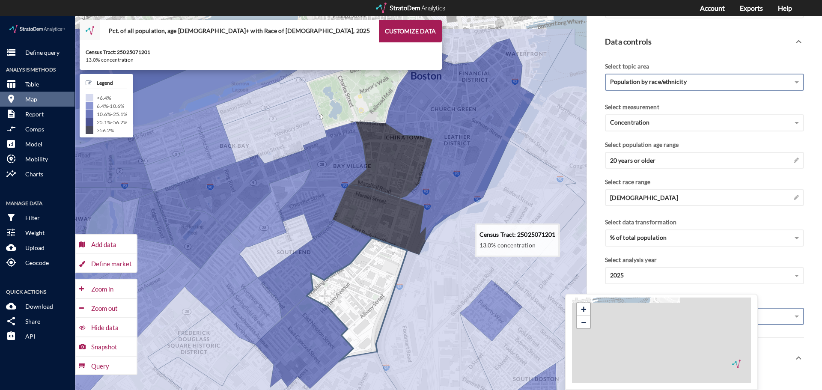
drag, startPoint x: 363, startPoint y: 183, endPoint x: 364, endPoint y: 237, distance: 54.4
click icon
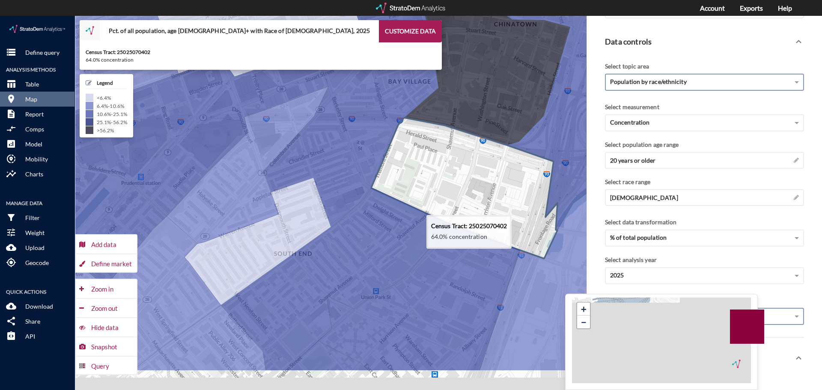
drag, startPoint x: 370, startPoint y: 213, endPoint x: 424, endPoint y: 154, distance: 80.2
click icon
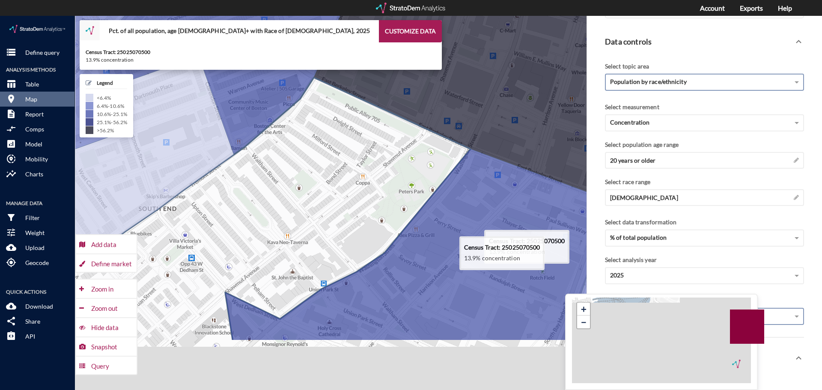
drag, startPoint x: 379, startPoint y: 193, endPoint x: 330, endPoint y: 106, distance: 99.6
click icon
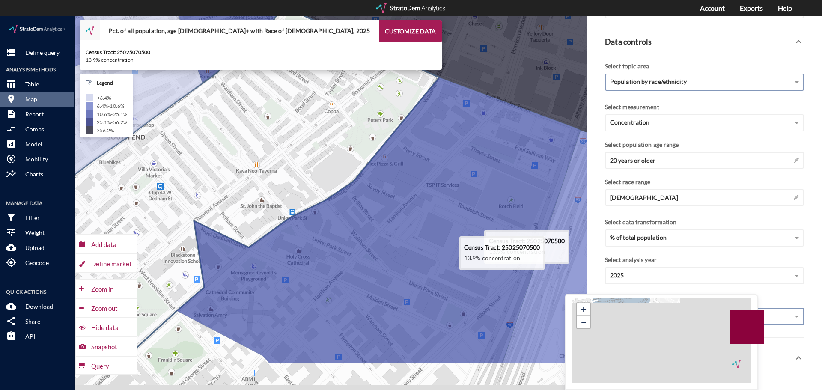
drag, startPoint x: 356, startPoint y: 153, endPoint x: 320, endPoint y: 77, distance: 84.0
click icon
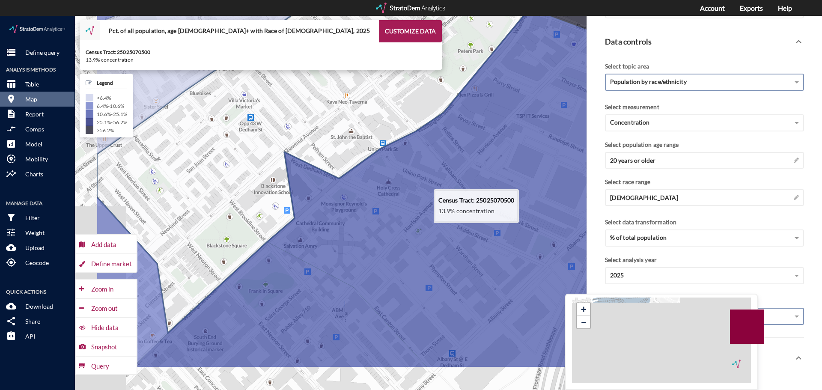
drag, startPoint x: 291, startPoint y: 151, endPoint x: 392, endPoint y: 90, distance: 117.9
click icon
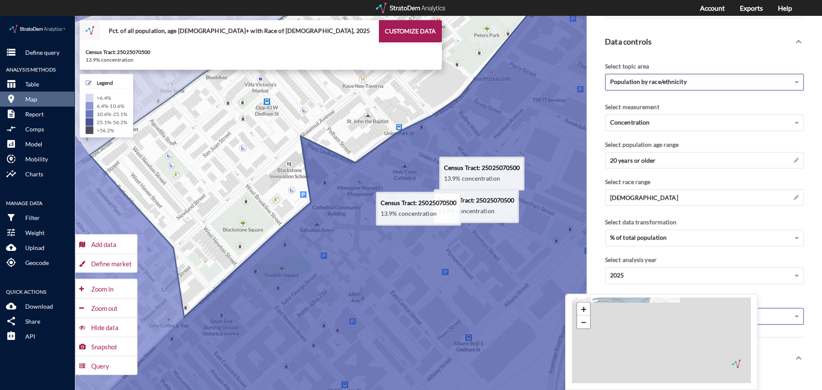
click icon
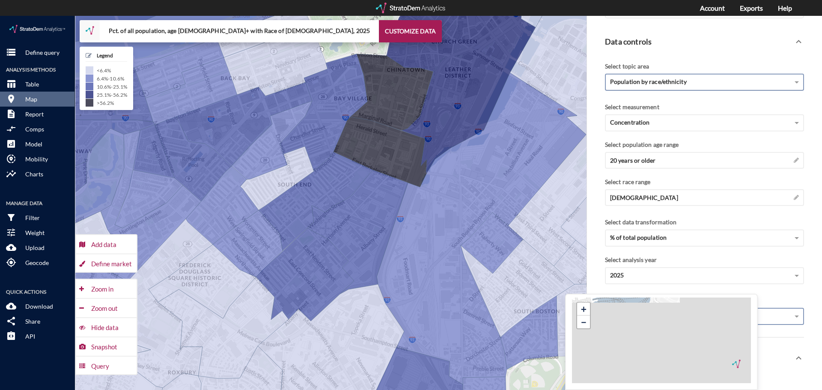
click div "Population by race/ethnicity"
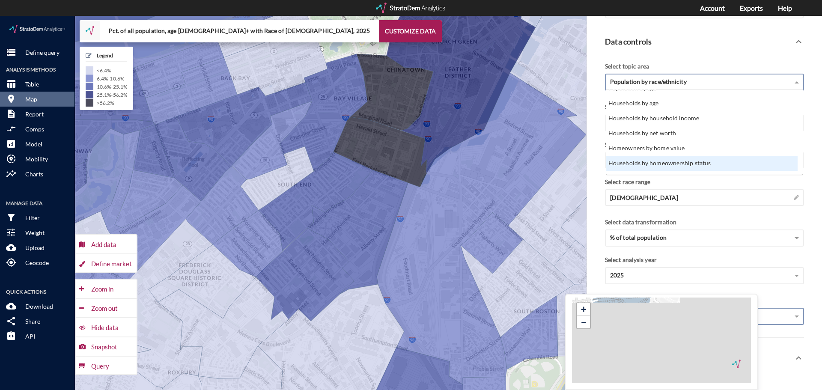
scroll to position [0, 0]
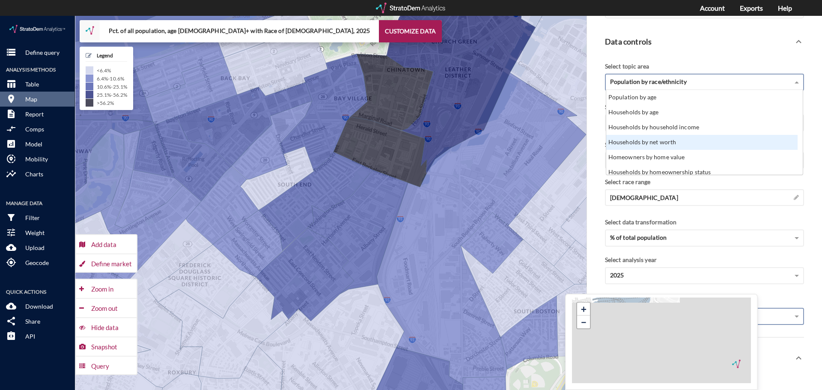
click div "Households by net worth"
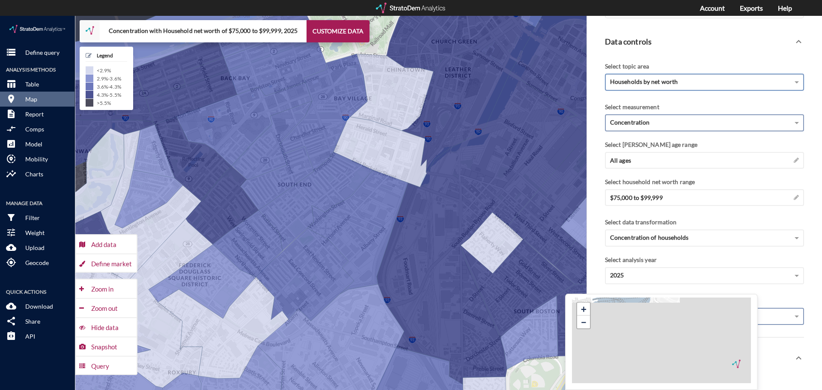
click div "Concentration"
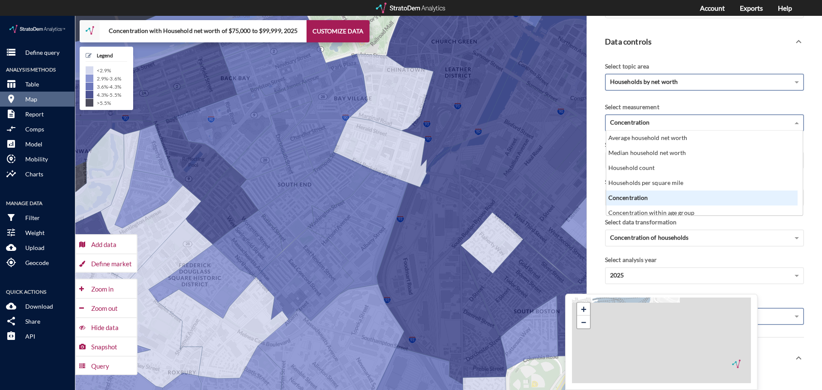
scroll to position [78, 186]
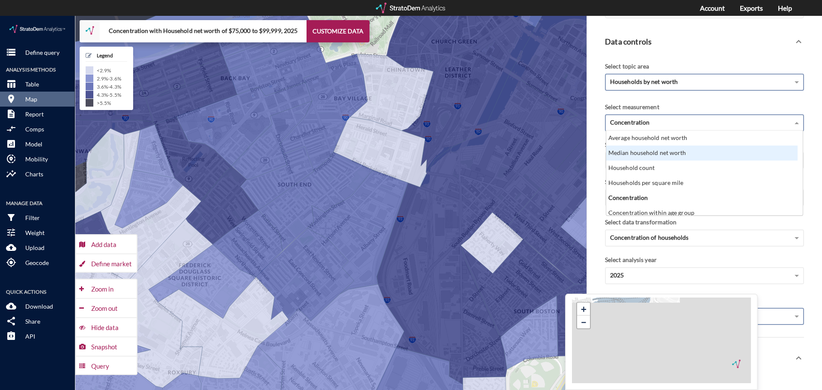
click div "Median household net worth"
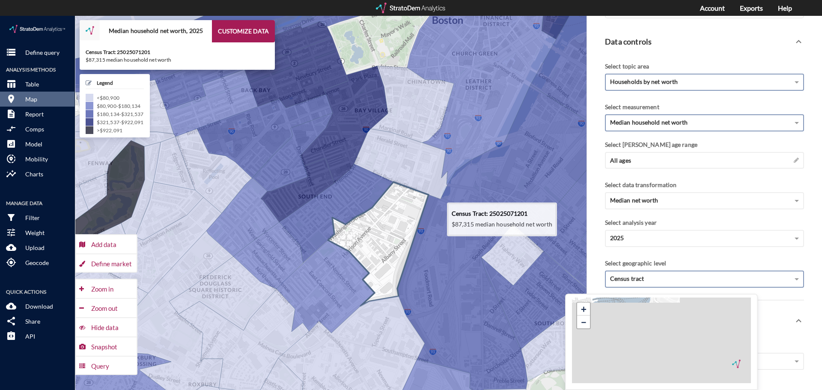
drag, startPoint x: 366, startPoint y: 161, endPoint x: 387, endPoint y: 173, distance: 24.4
click g
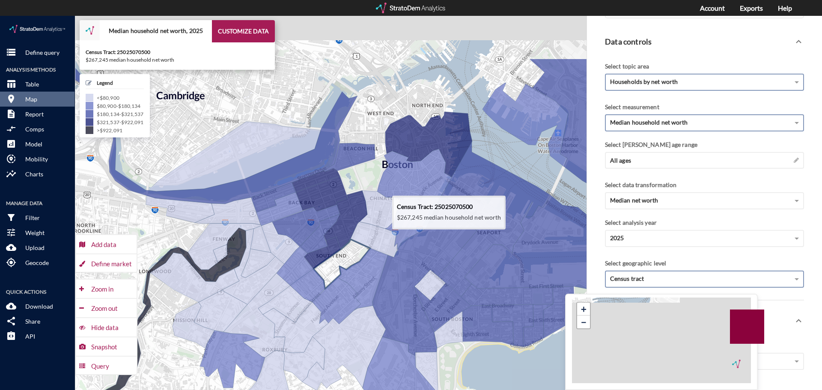
drag, startPoint x: 312, startPoint y: 155, endPoint x: 344, endPoint y: 236, distance: 87.6
click icon
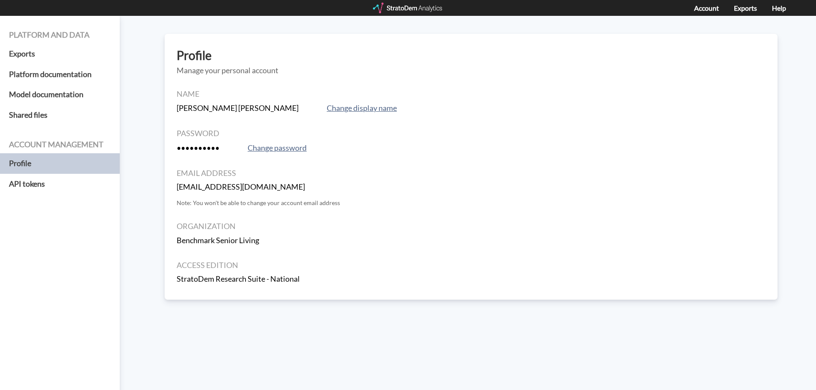
click at [138, 87] on div "Platform and data Exports Platform documentation Model documentation Shared fil…" at bounding box center [408, 203] width 816 height 374
